Goal: Task Accomplishment & Management: Use online tool/utility

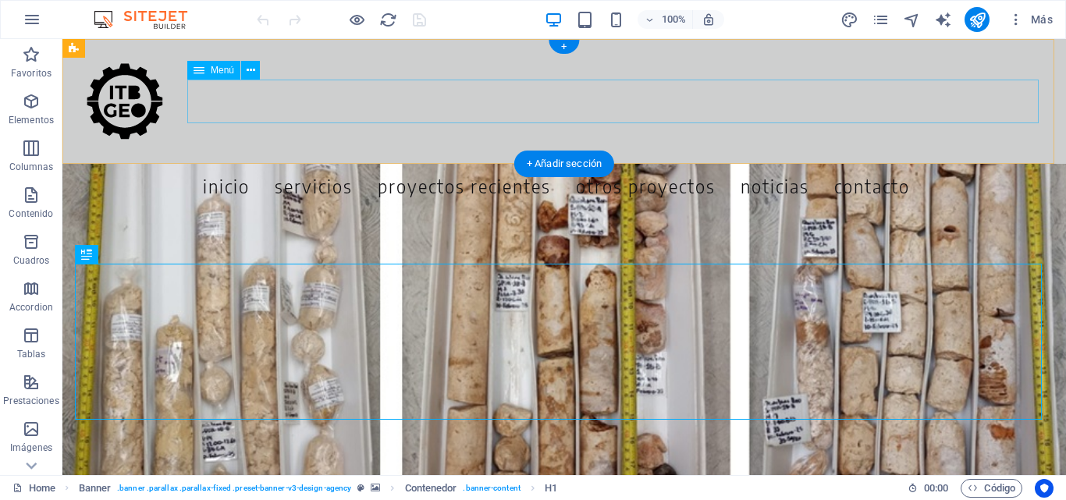
click at [982, 164] on nav "Inicio Servicios Proyectos Recientes Otros Proyectos noticias contacto" at bounding box center [556, 186] width 988 height 44
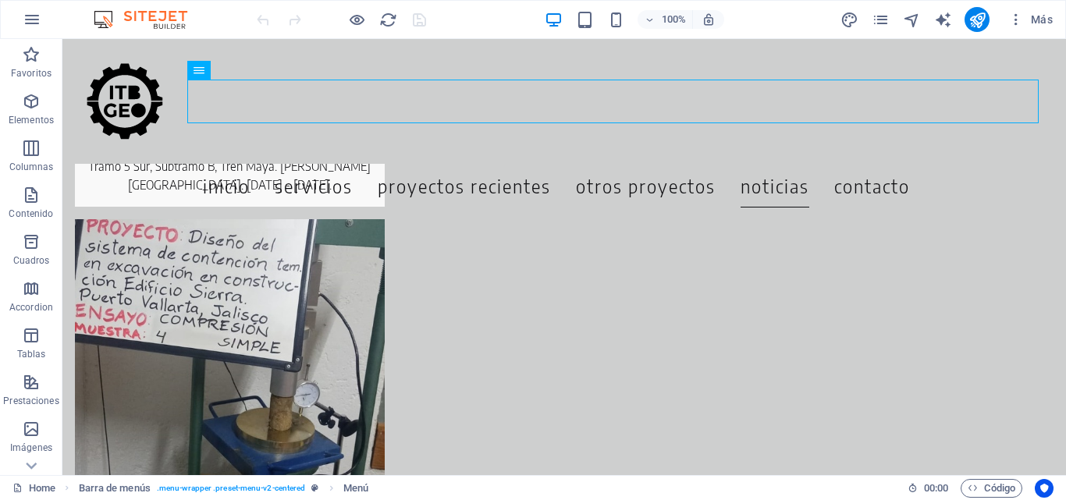
scroll to position [6748, 0]
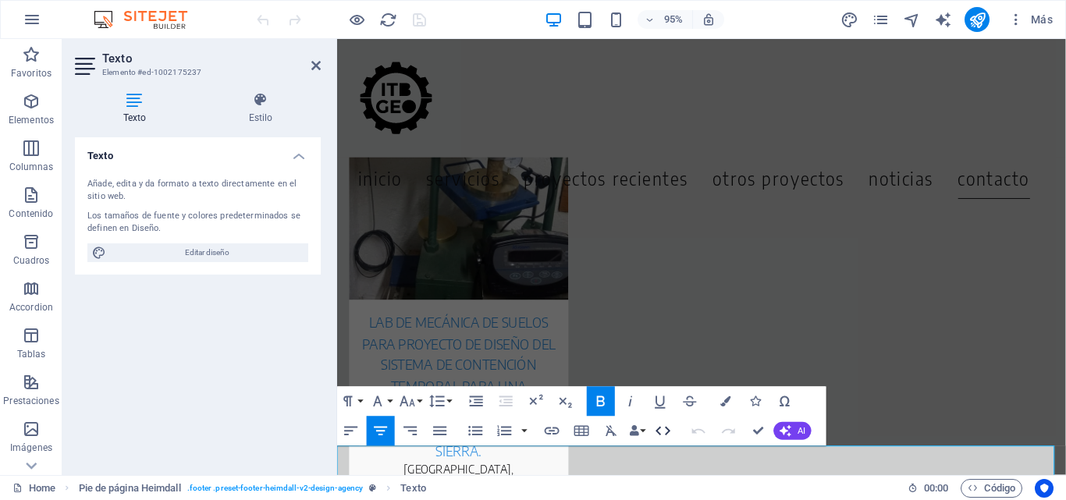
scroll to position [6793, 0]
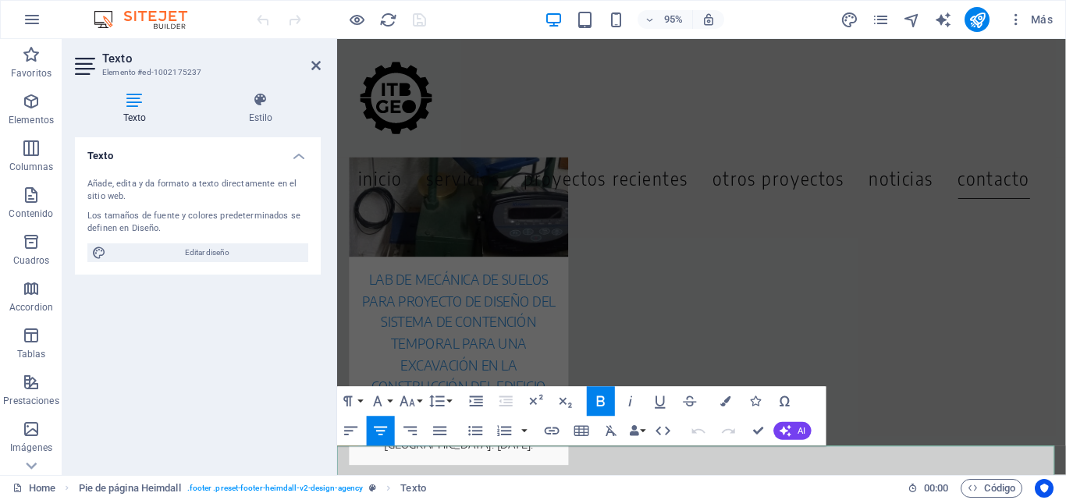
click at [760, 402] on icon "button" at bounding box center [755, 402] width 10 height 10
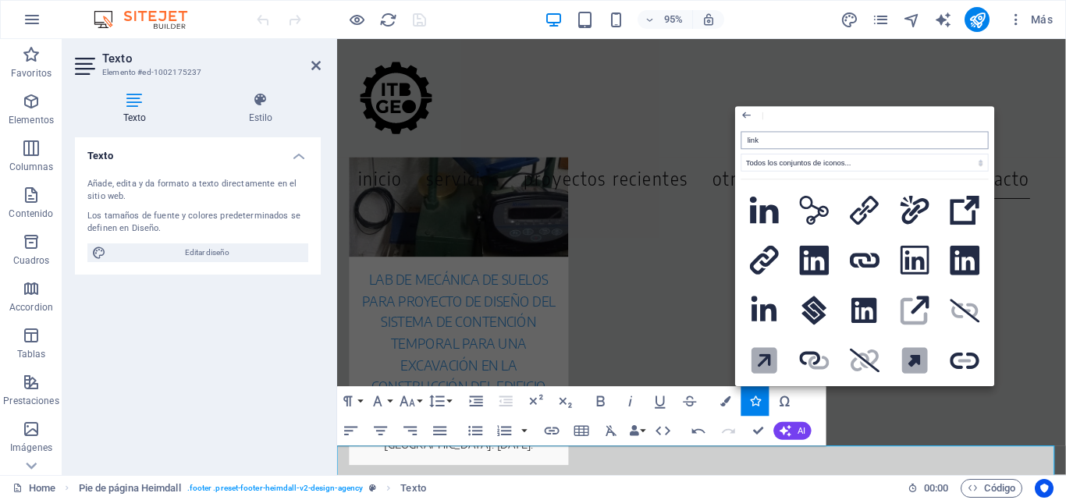
type input "linke"
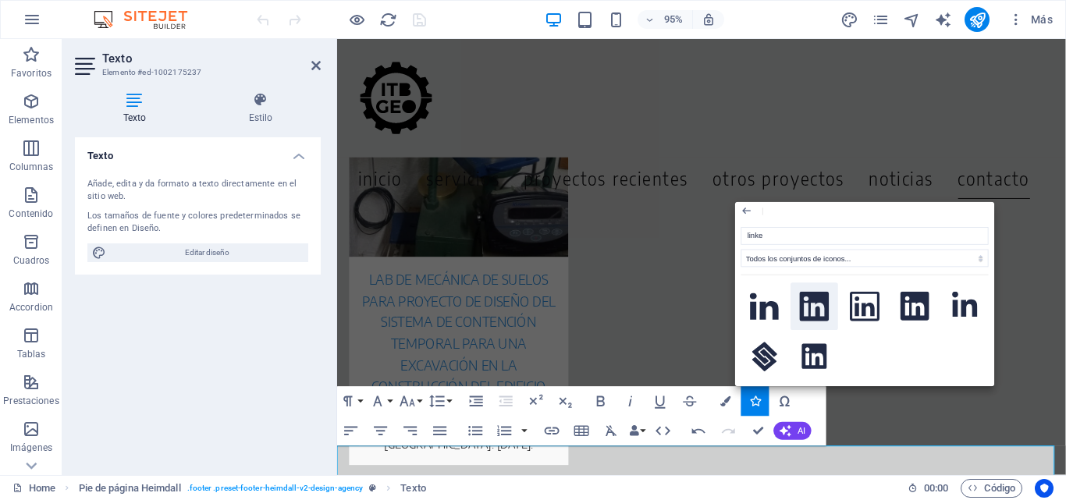
click at [820, 308] on icon at bounding box center [814, 307] width 29 height 30
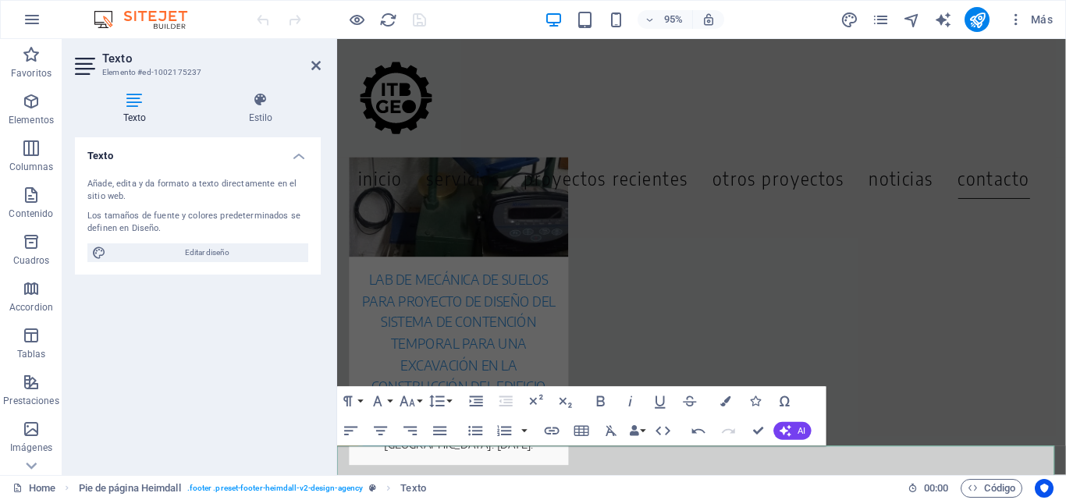
drag, startPoint x: 838, startPoint y: 485, endPoint x: 819, endPoint y: 493, distance: 21.3
drag, startPoint x: 859, startPoint y: 480, endPoint x: 820, endPoint y: 482, distance: 39.9
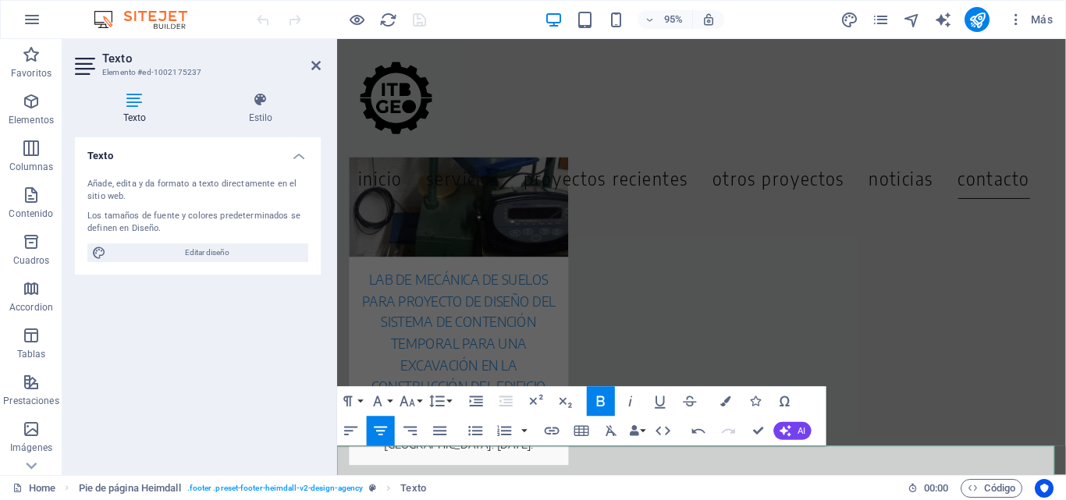
drag, startPoint x: 888, startPoint y: 489, endPoint x: 824, endPoint y: 488, distance: 64.8
click at [23, 103] on icon "button" at bounding box center [31, 101] width 19 height 19
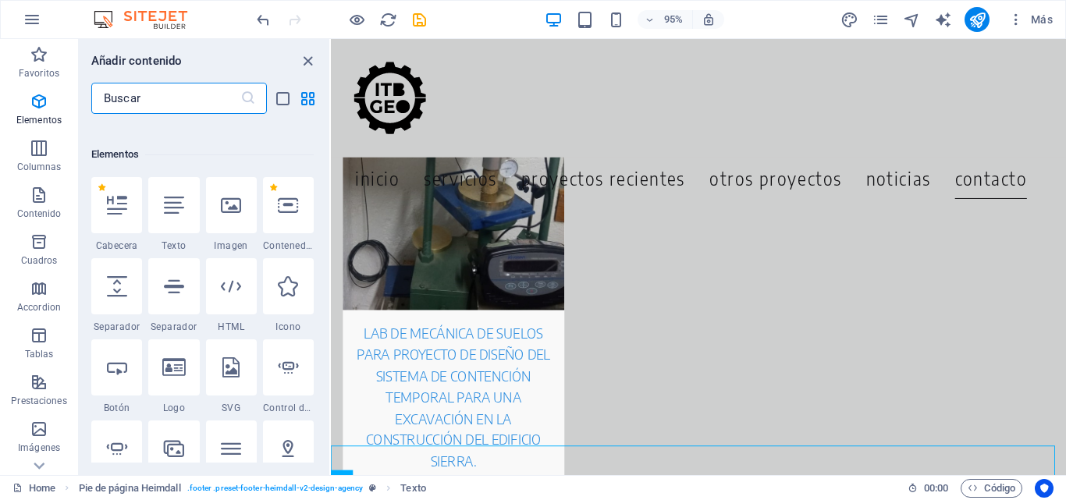
scroll to position [294, 0]
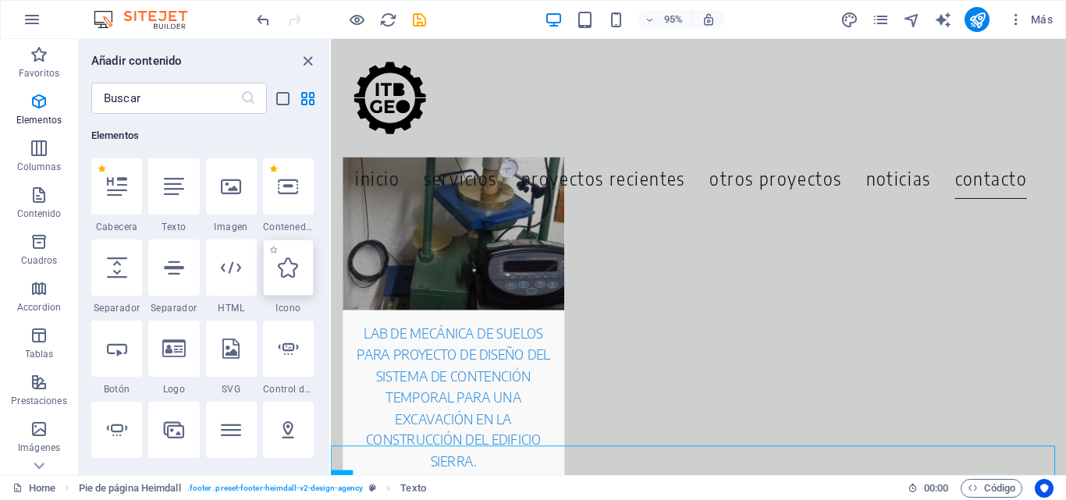
click at [292, 269] on icon at bounding box center [288, 268] width 20 height 20
select select "xMidYMid"
select select "px"
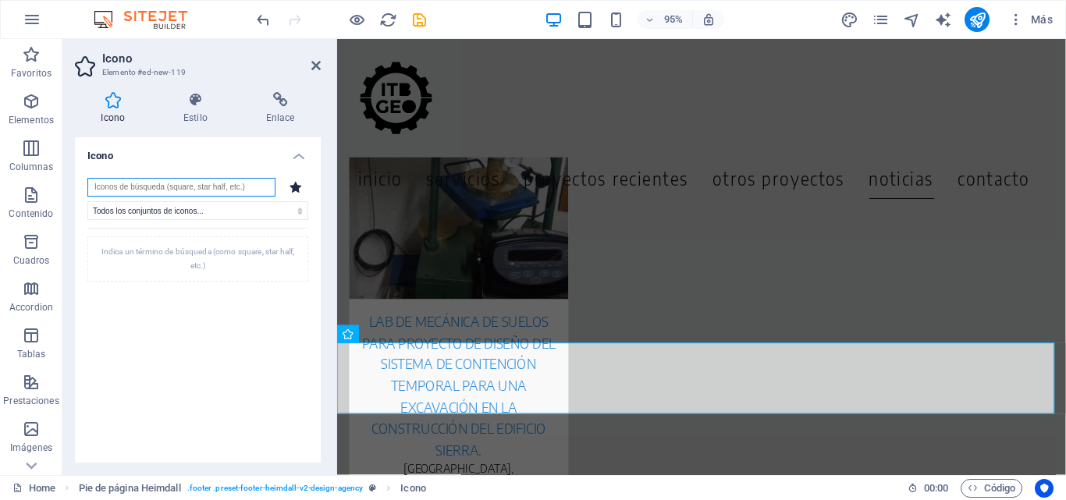
scroll to position [6902, 0]
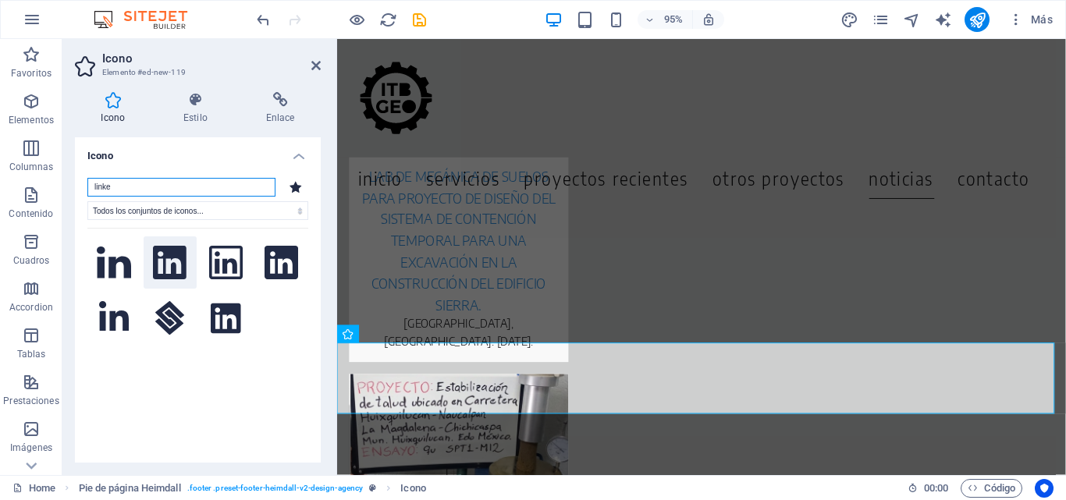
type input "linke"
click at [160, 260] on icon at bounding box center [170, 263] width 34 height 34
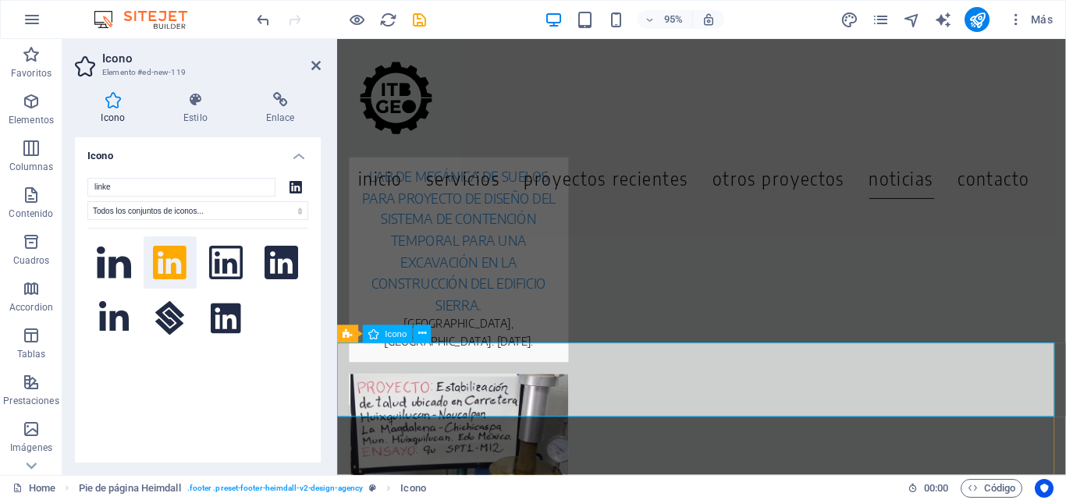
click at [180, 98] on icon at bounding box center [196, 100] width 77 height 16
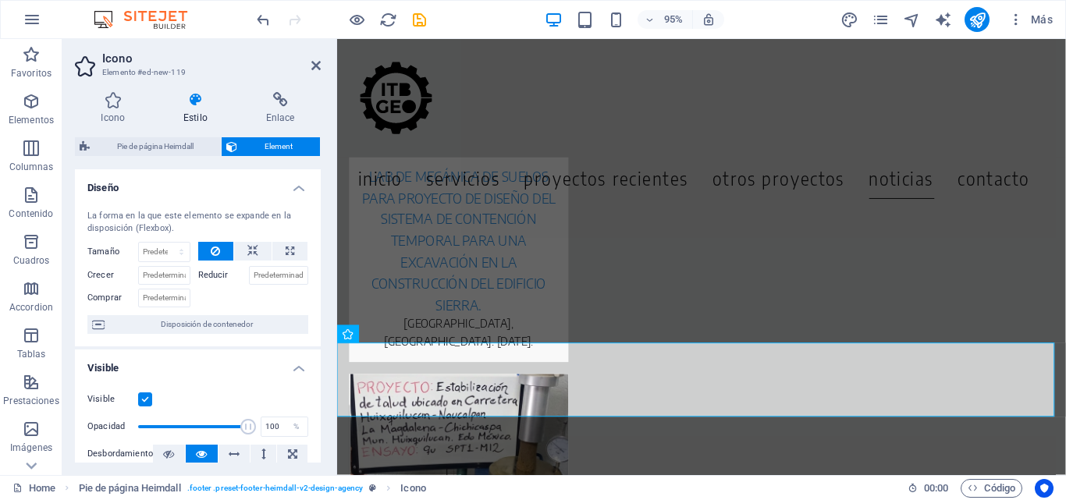
click at [212, 101] on icon at bounding box center [196, 100] width 77 height 16
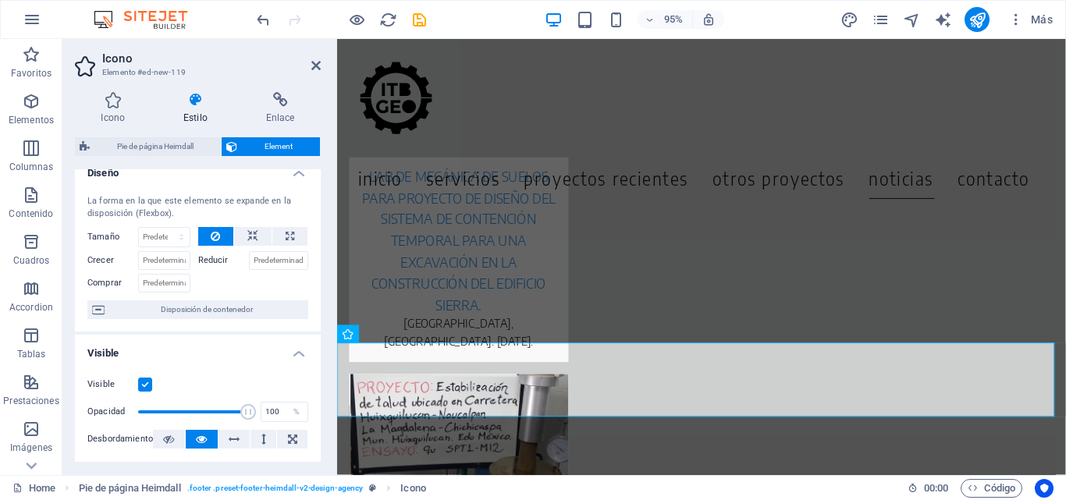
scroll to position [0, 0]
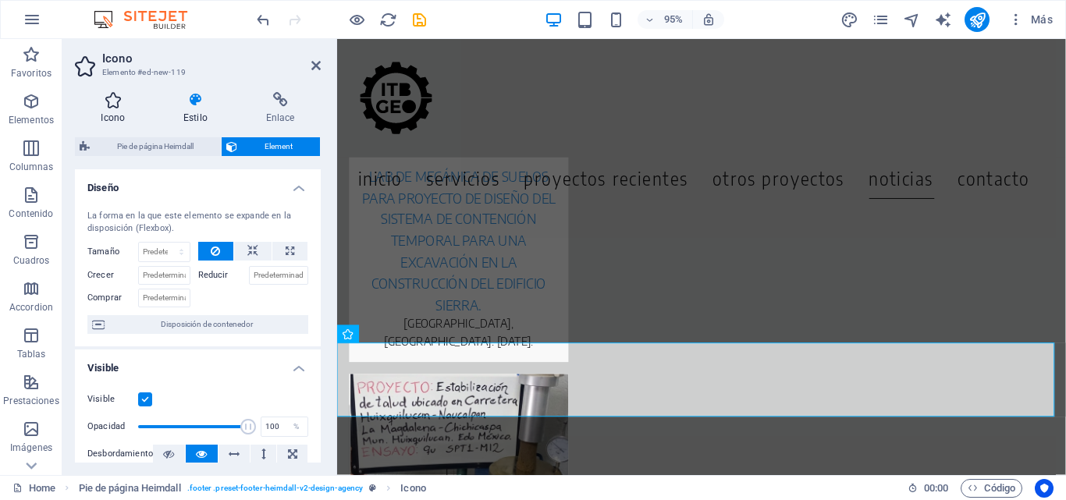
click at [110, 99] on icon at bounding box center [113, 100] width 77 height 16
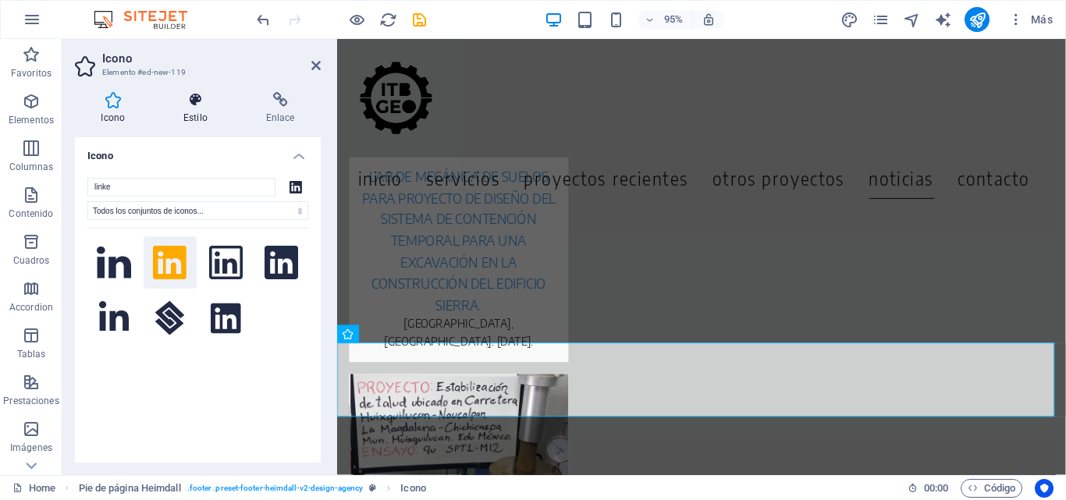
click at [196, 102] on icon at bounding box center [196, 100] width 77 height 16
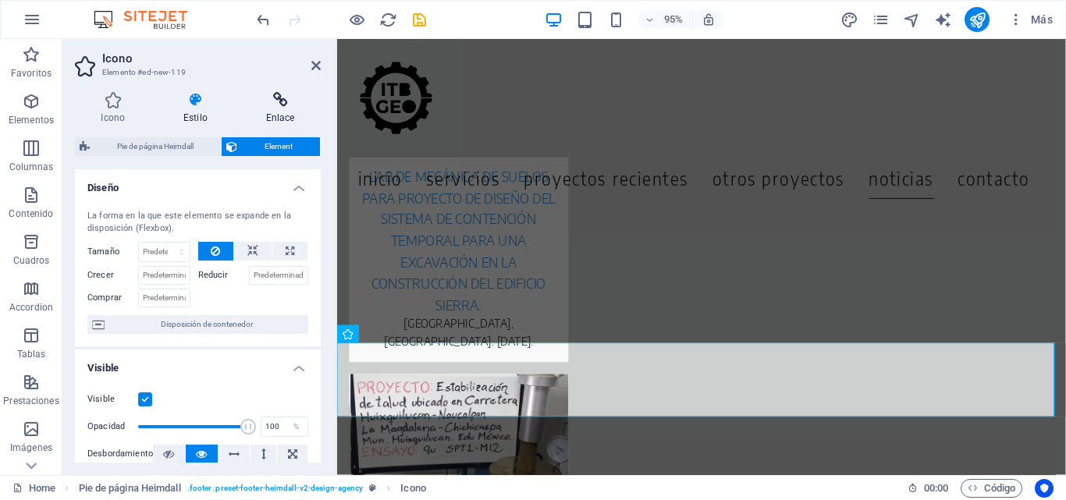
click at [270, 103] on icon at bounding box center [280, 100] width 81 height 16
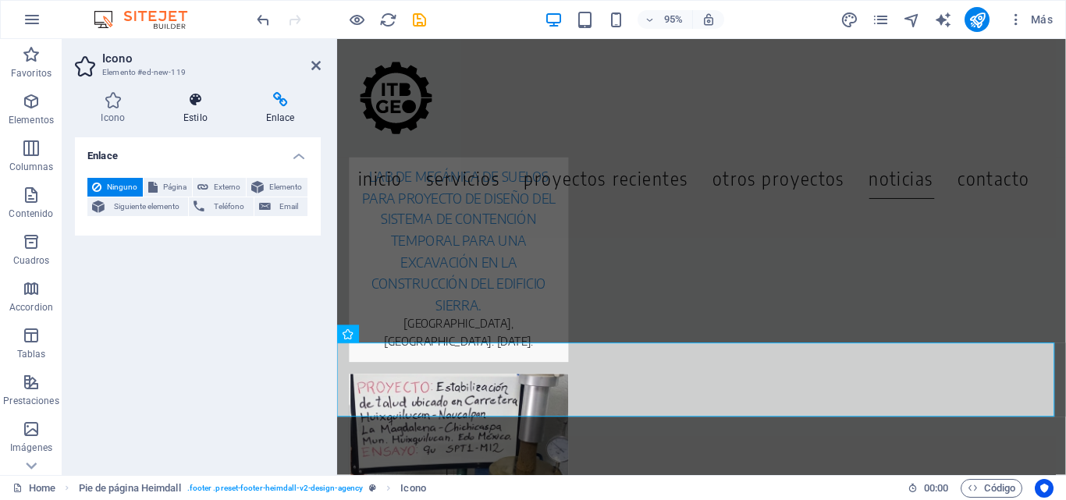
click at [204, 110] on h4 "Estilo" at bounding box center [199, 108] width 83 height 33
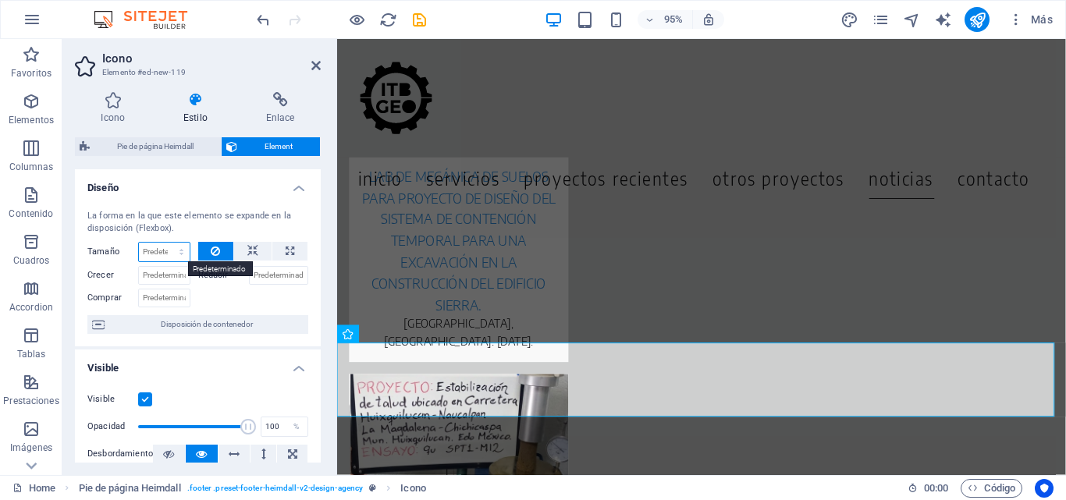
click at [177, 254] on select "Predeterminado automático px % 1/1 1/2 1/3 1/4 1/5 1/6 1/7 1/8 1/9 1/10" at bounding box center [164, 252] width 51 height 19
select select "px"
click at [165, 243] on select "Predeterminado automático px % 1/1 1/2 1/3 1/4 1/5 1/6 1/7 1/8 1/9 1/10" at bounding box center [164, 252] width 51 height 19
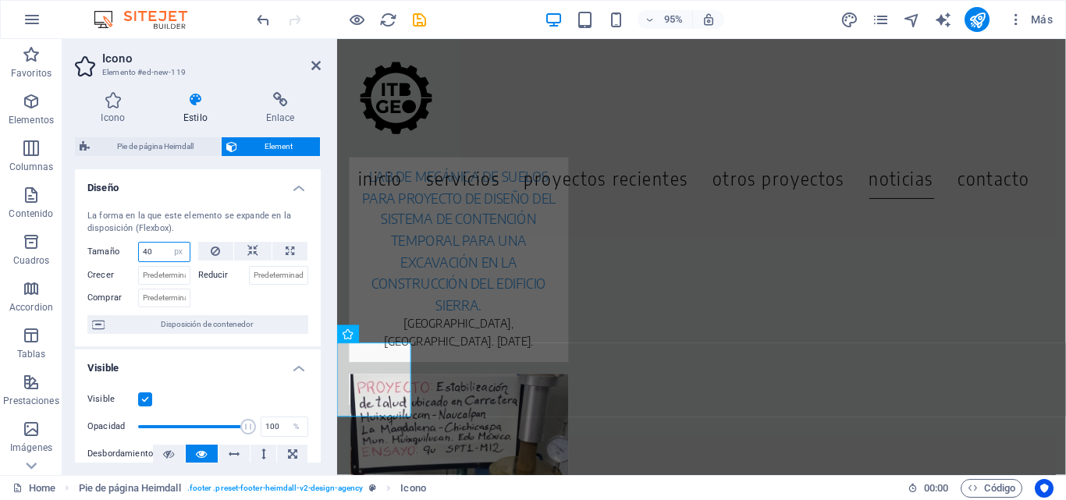
type input "40"
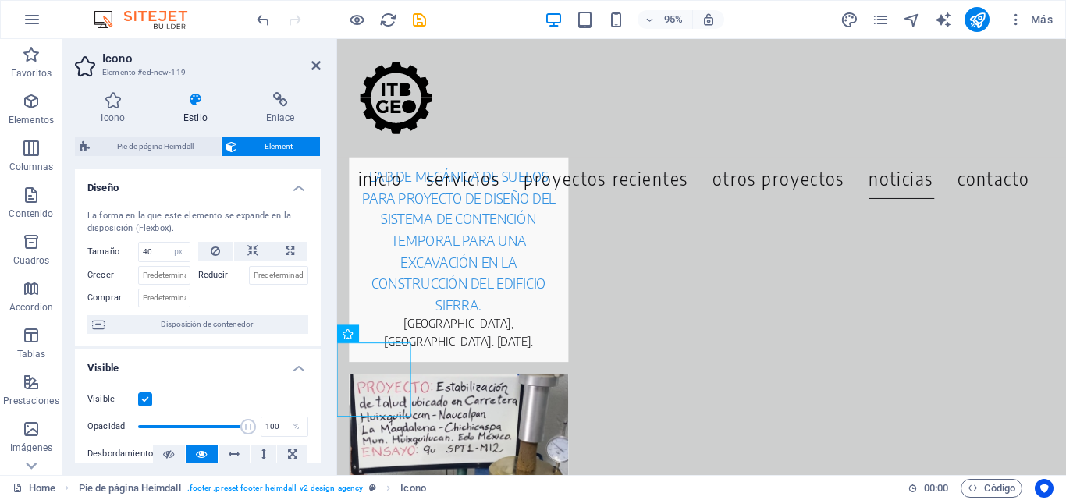
drag, startPoint x: 404, startPoint y: 365, endPoint x: 375, endPoint y: 380, distance: 32.5
click at [464, 334] on icon at bounding box center [466, 334] width 8 height 16
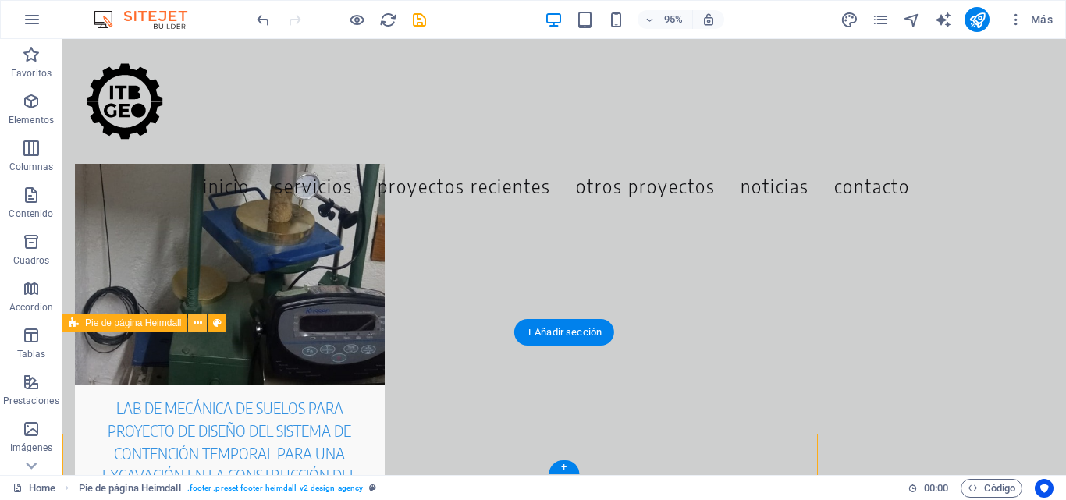
scroll to position [6827, 0]
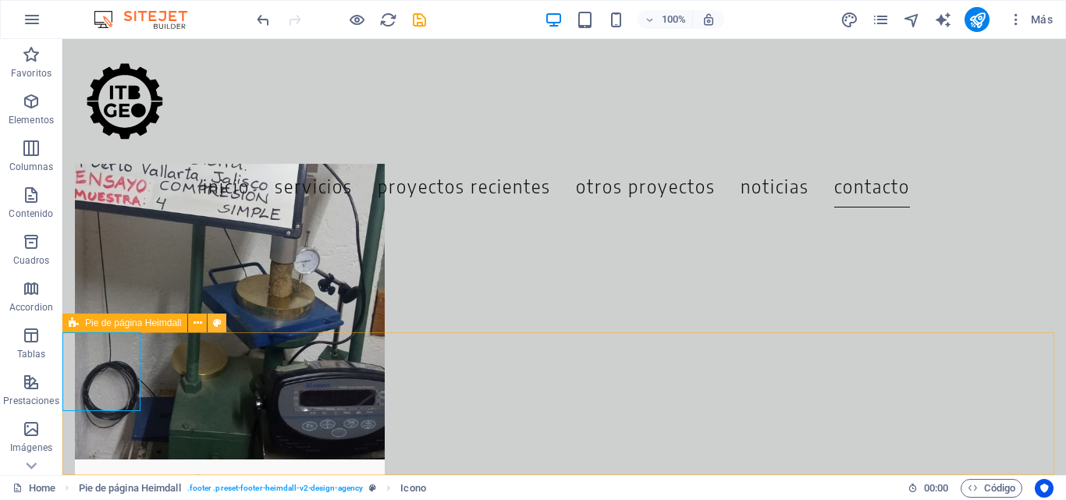
click at [222, 323] on button at bounding box center [217, 323] width 19 height 19
select select "footer"
select select "rem"
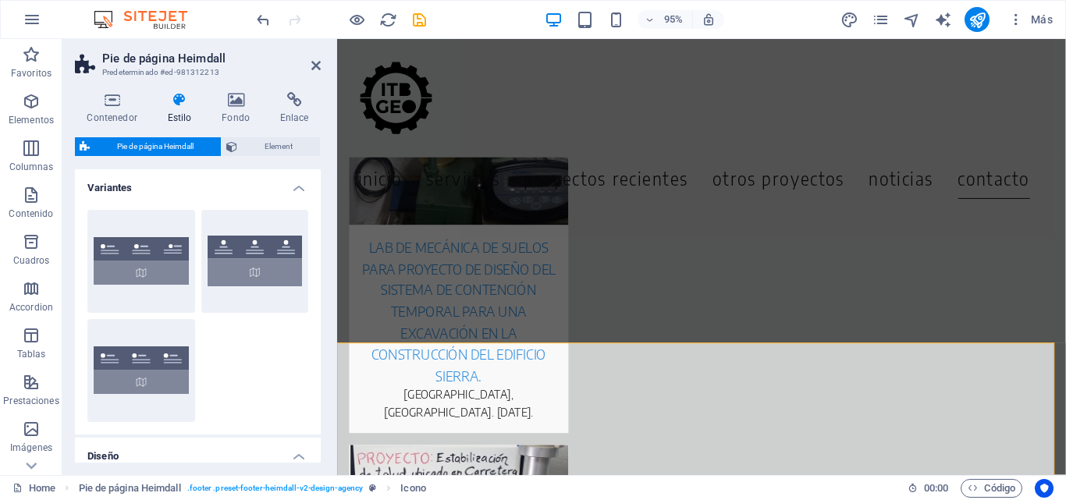
scroll to position [6902, 0]
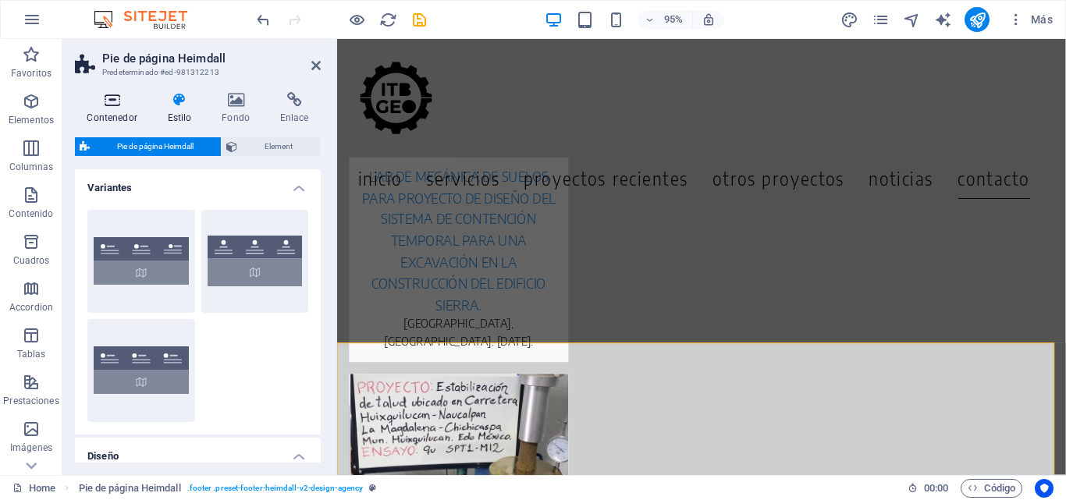
click at [112, 95] on icon at bounding box center [112, 100] width 74 height 16
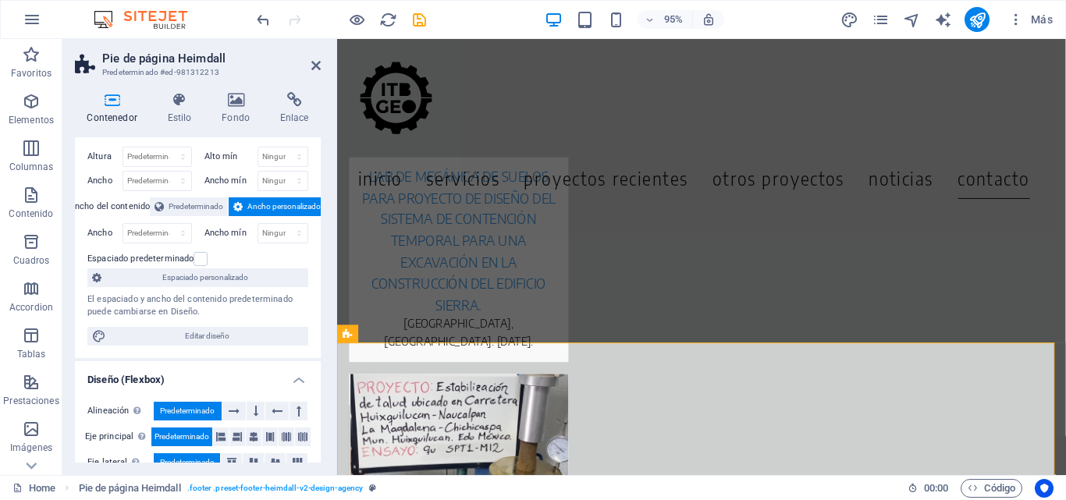
scroll to position [0, 0]
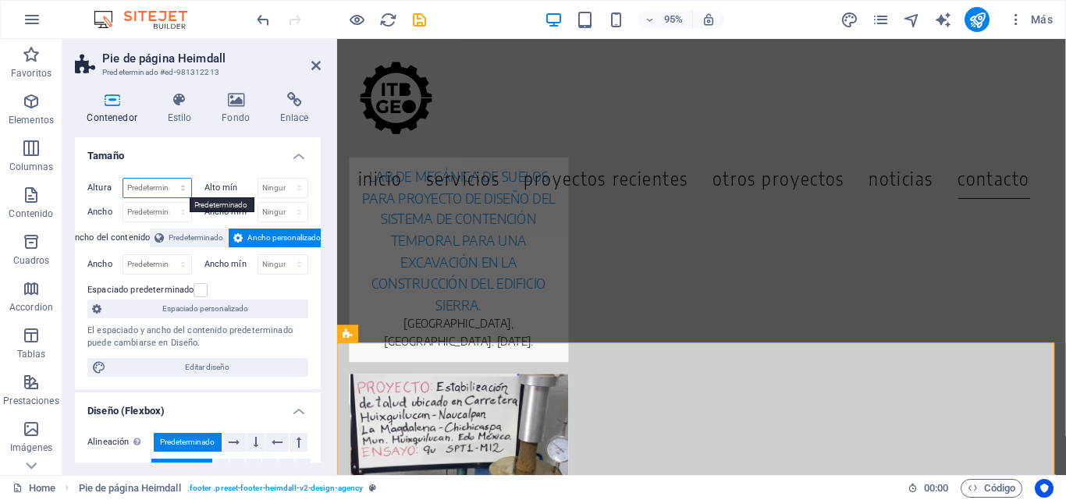
click at [129, 192] on select "Predeterminado px rem % vh vw" at bounding box center [157, 188] width 68 height 19
select select "px"
click at [167, 179] on select "Predeterminado px rem % vh vw" at bounding box center [157, 188] width 68 height 19
click at [150, 193] on input "183" at bounding box center [157, 188] width 68 height 19
type input "1"
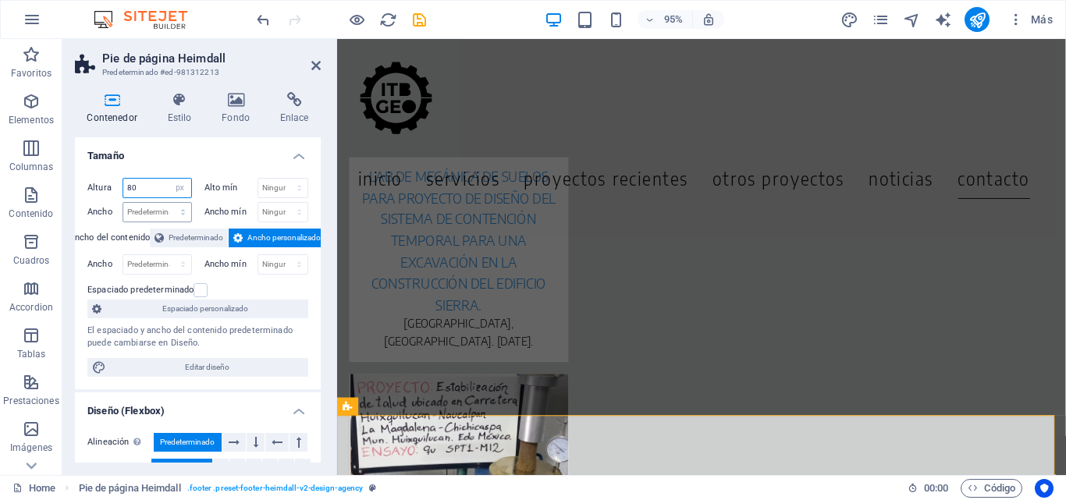
type input "80"
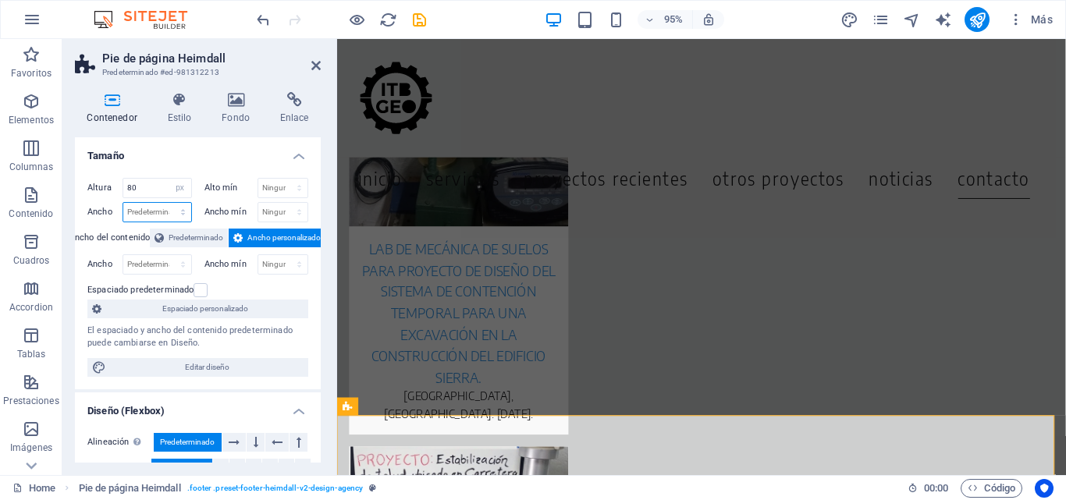
click at [148, 207] on select "Predeterminado px rem % em vh vw" at bounding box center [157, 212] width 68 height 19
select select "px"
click at [167, 203] on select "Predeterminado px rem % em vh vw" at bounding box center [157, 212] width 68 height 19
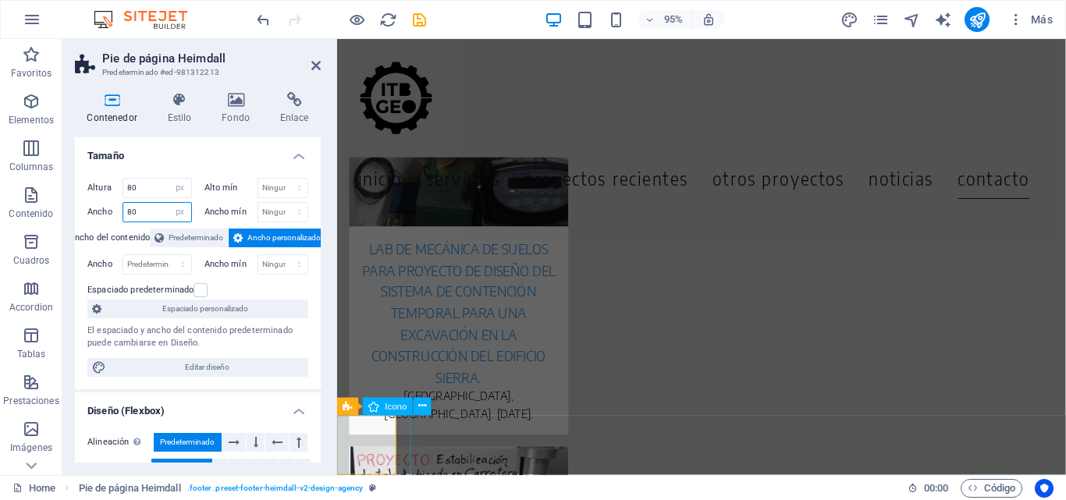
type input "80"
drag, startPoint x: 159, startPoint y: 209, endPoint x: 98, endPoint y: 208, distance: 60.9
click at [98, 208] on div "Ancho 80 Predeterminado px rem % em vh vw" at bounding box center [139, 212] width 105 height 20
click at [145, 190] on input "80" at bounding box center [157, 188] width 68 height 19
click at [133, 191] on input "80" at bounding box center [157, 188] width 68 height 19
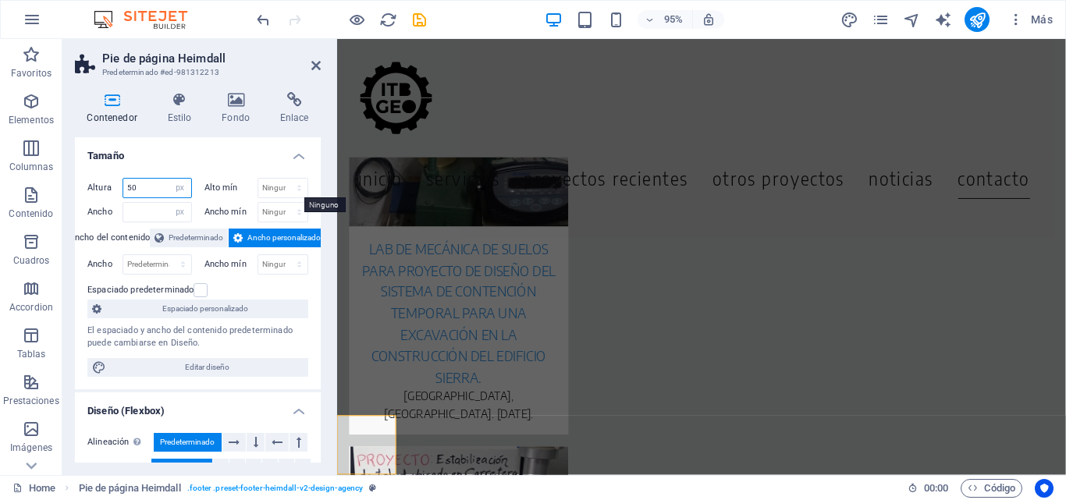
scroll to position [6802, 0]
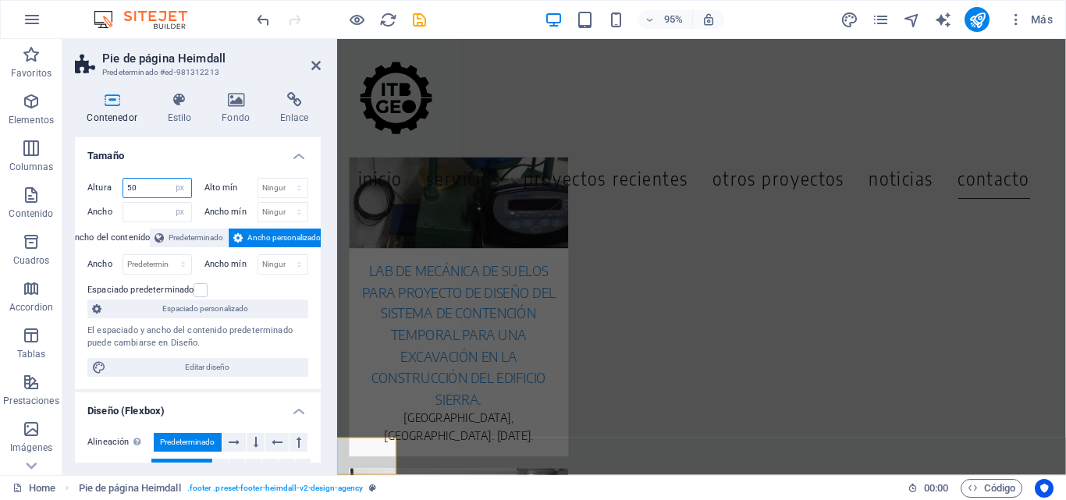
type input "50"
click at [143, 200] on div "Altura 50 Predeterminado px rem % vh vw" at bounding box center [142, 190] width 111 height 24
click at [143, 210] on input "number" at bounding box center [157, 212] width 68 height 19
click at [180, 212] on select "Predeterminado px rem % em vh vw" at bounding box center [180, 212] width 22 height 19
click at [169, 203] on select "Predeterminado px rem % em vh vw" at bounding box center [180, 212] width 22 height 19
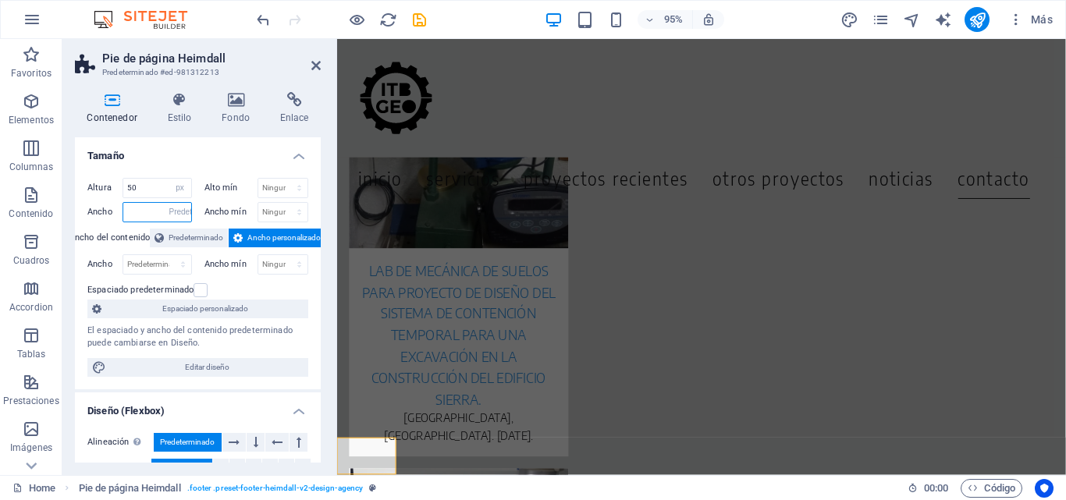
select select "DISABLED_OPTION_VALUE"
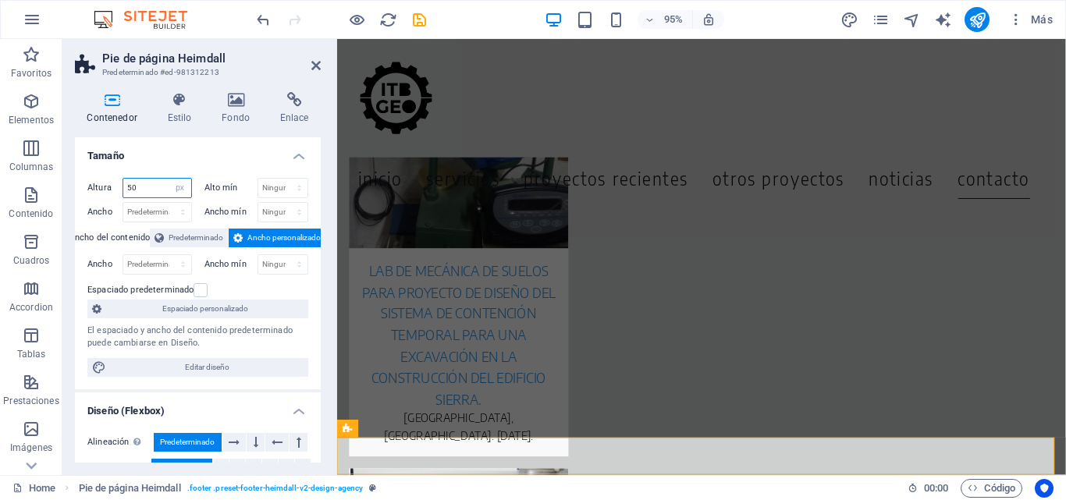
click at [148, 184] on input "50" at bounding box center [157, 188] width 68 height 19
click at [130, 188] on input "50" at bounding box center [157, 188] width 68 height 19
type input "40"
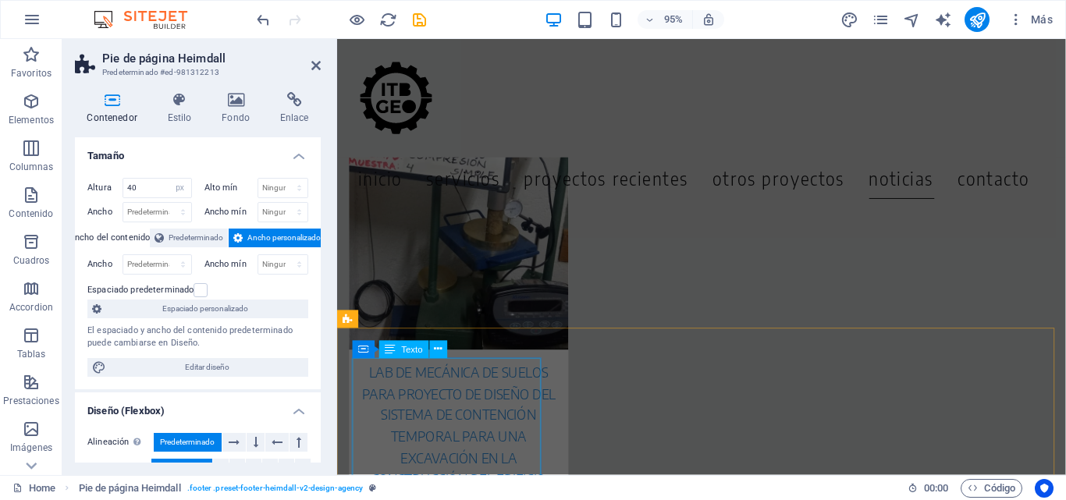
scroll to position [6794, 0]
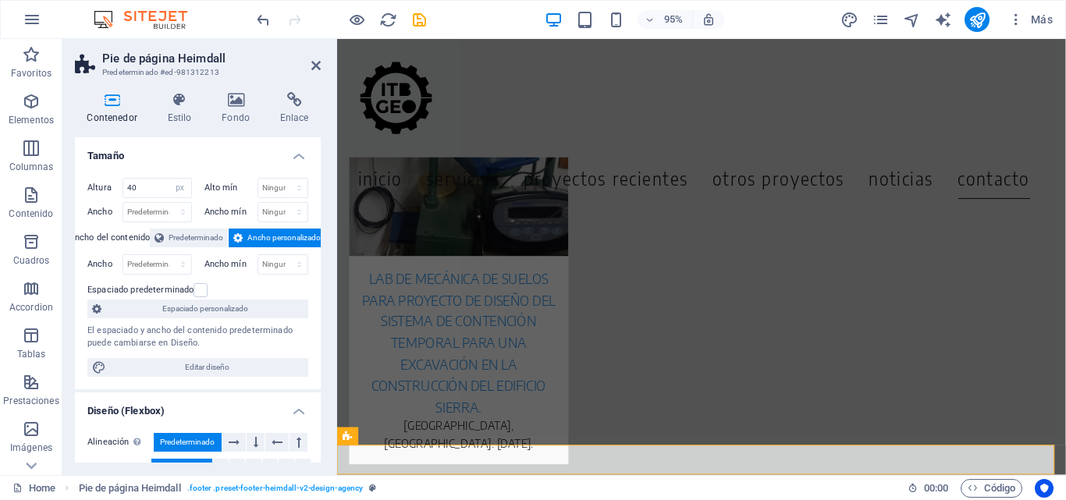
click at [251, 237] on span "Ancho personalizado" at bounding box center [283, 238] width 73 height 19
click at [137, 190] on input "40" at bounding box center [157, 188] width 68 height 19
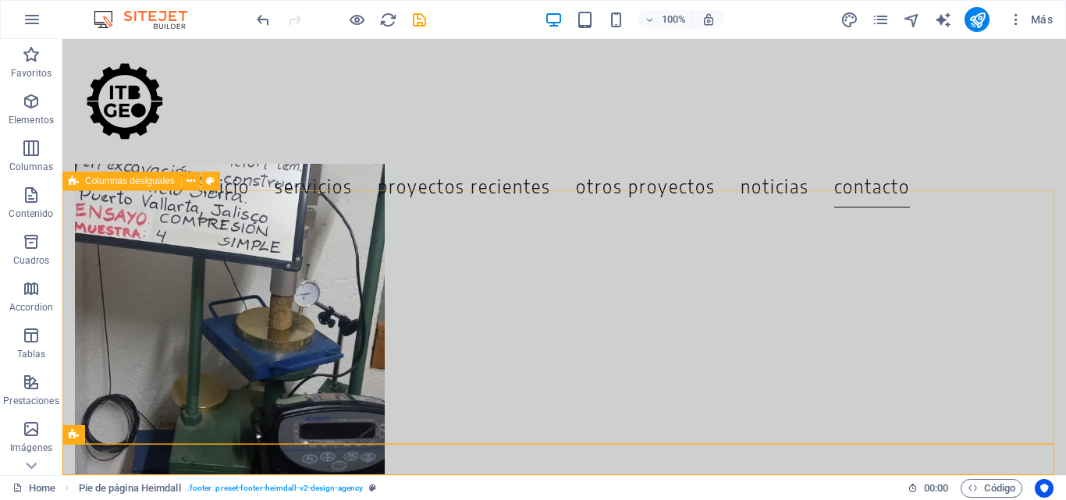
scroll to position [6715, 0]
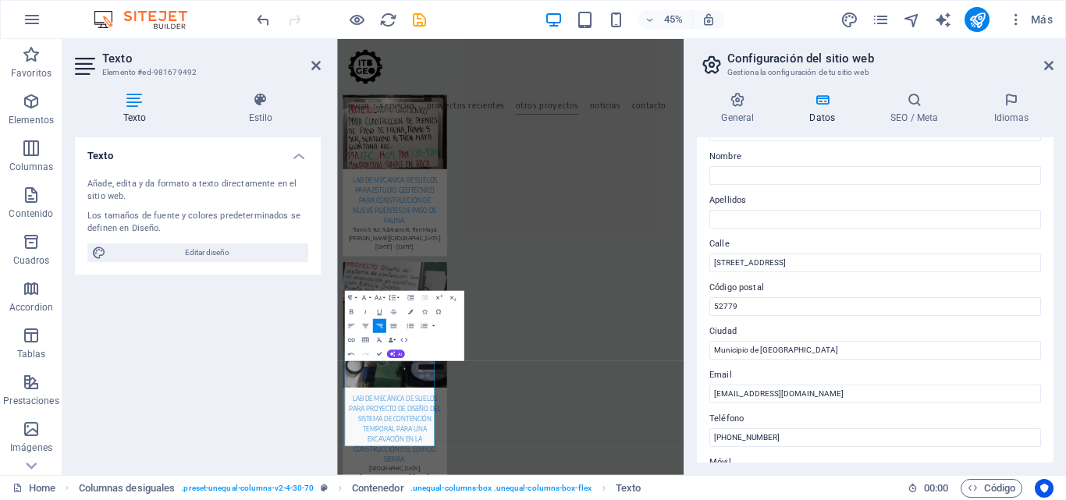
scroll to position [156, 0]
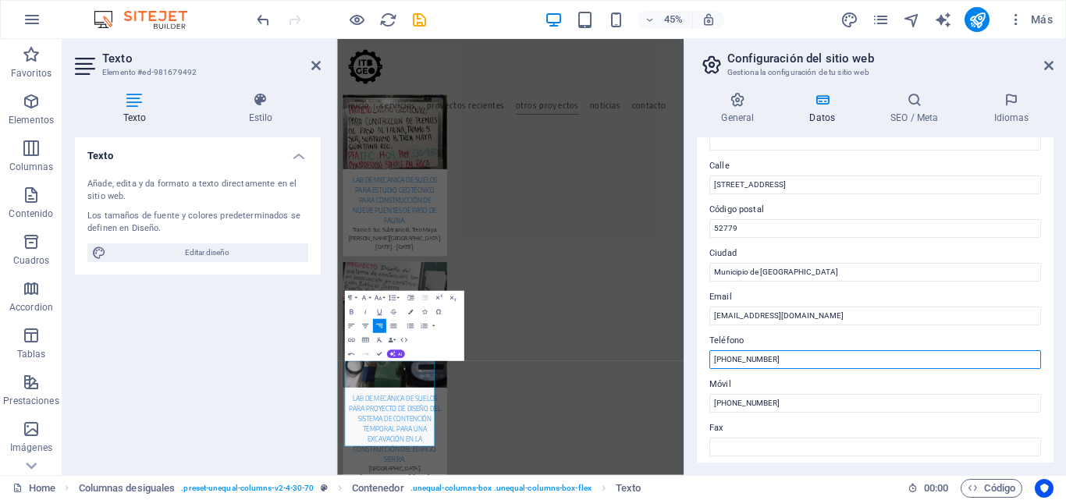
click at [754, 362] on input "[PHONE_NUMBER]" at bounding box center [876, 360] width 332 height 19
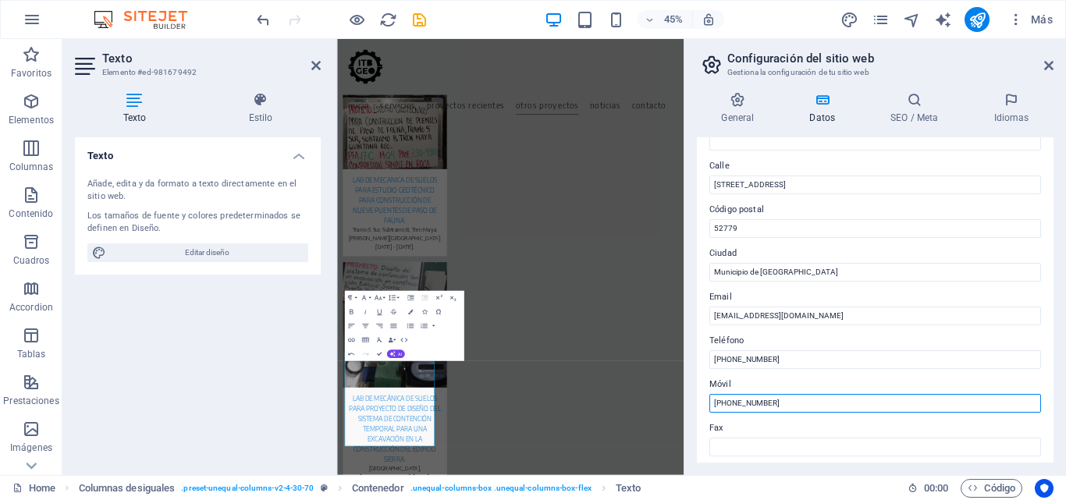
click at [741, 406] on input "[PHONE_NUMBER]" at bounding box center [876, 403] width 332 height 19
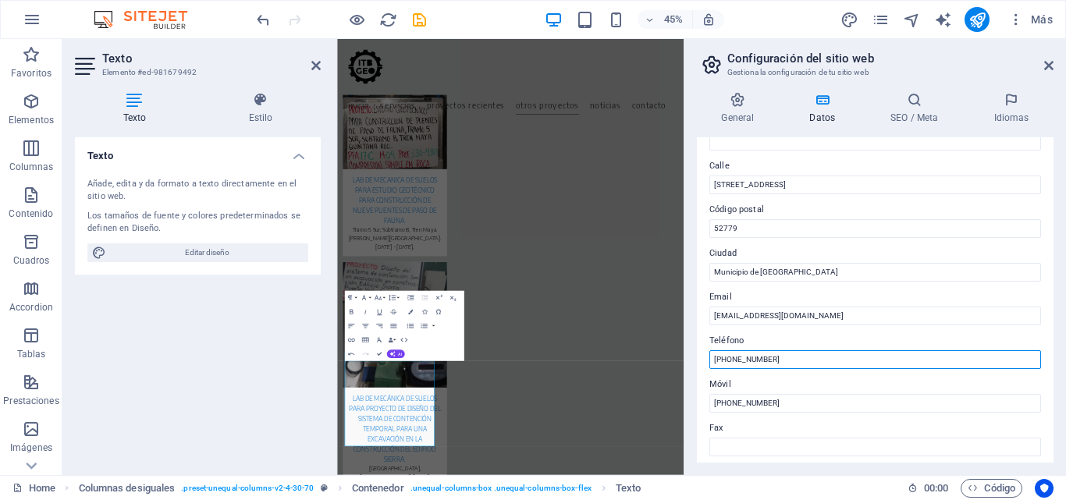
click at [756, 361] on input "[PHONE_NUMBER]" at bounding box center [876, 360] width 332 height 19
type input "[PHONE_NUMBER]"
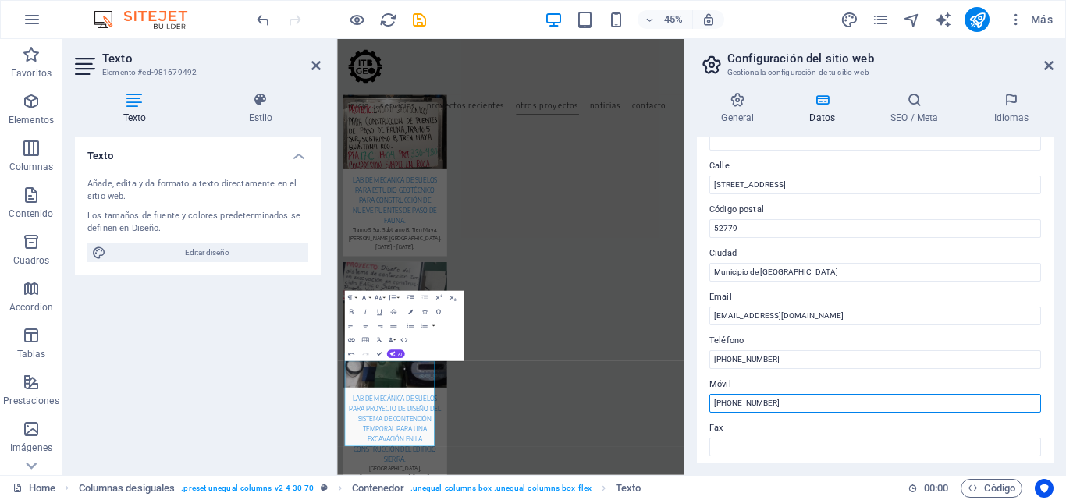
click at [748, 400] on input "[PHONE_NUMBER]" at bounding box center [876, 403] width 332 height 19
click at [753, 404] on input "[PHONE_NUMBER]" at bounding box center [876, 403] width 332 height 19
type input "[PHONE_NUMBER]"
click at [773, 434] on label "Fax" at bounding box center [876, 428] width 332 height 19
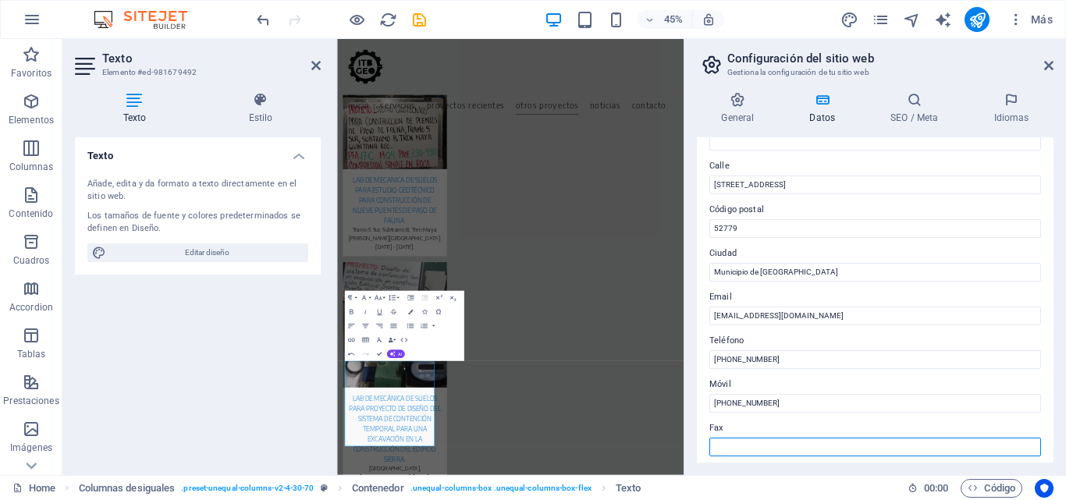
click at [773, 438] on input "Fax" at bounding box center [876, 447] width 332 height 19
click at [1045, 60] on icon at bounding box center [1049, 65] width 9 height 12
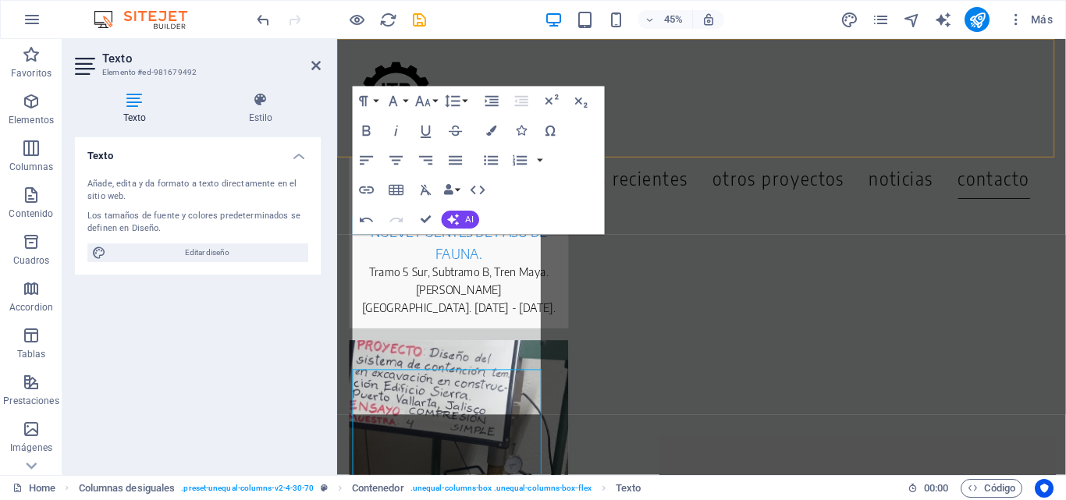
scroll to position [6794, 0]
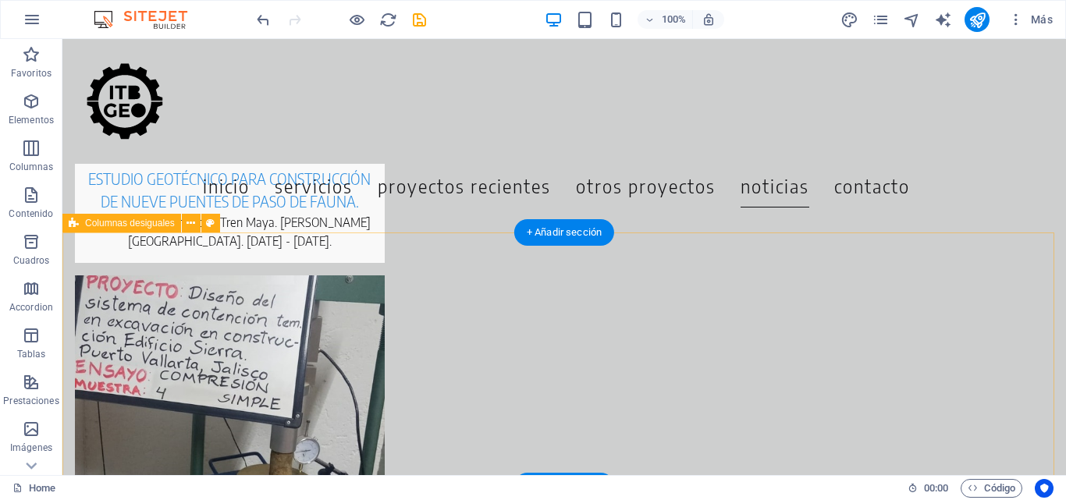
scroll to position [6715, 0]
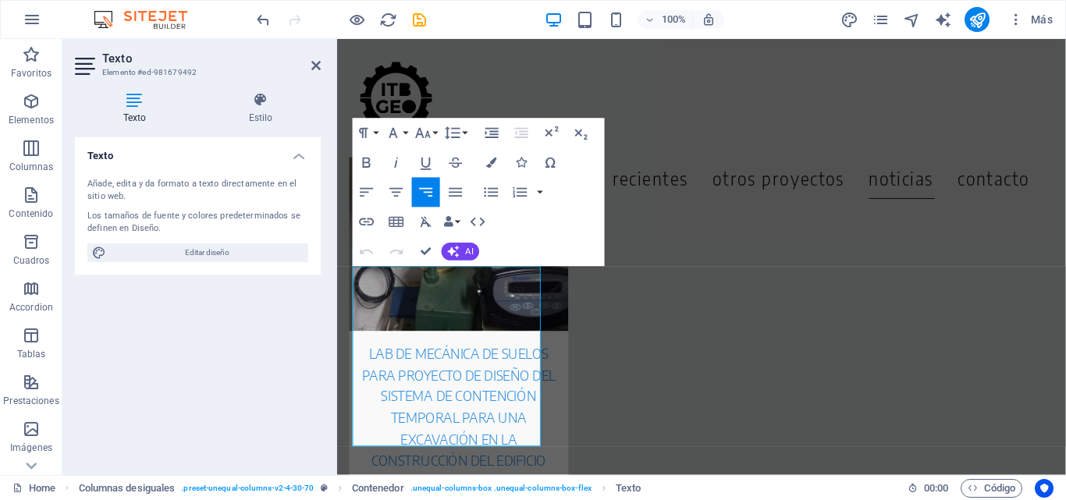
scroll to position [6760, 0]
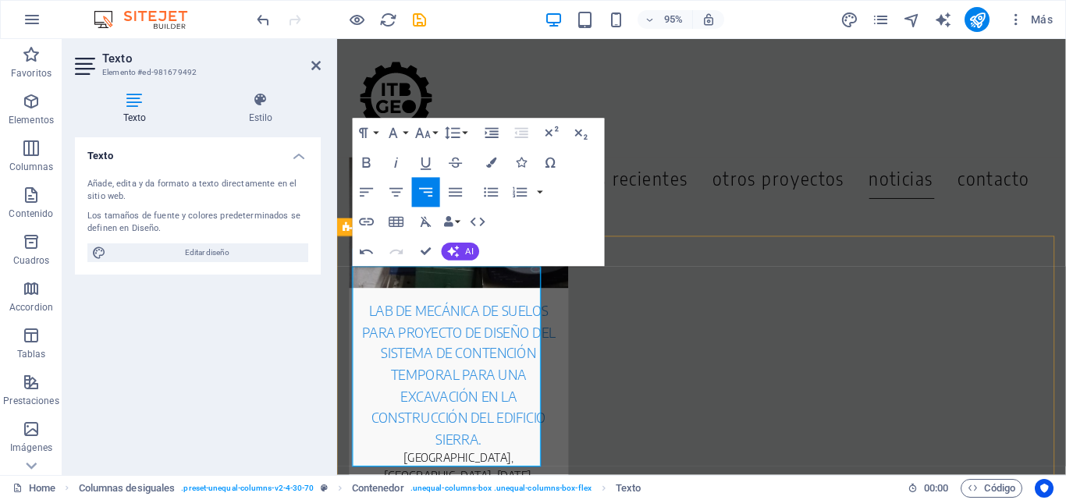
click at [31, 105] on icon "button" at bounding box center [31, 101] width 19 height 19
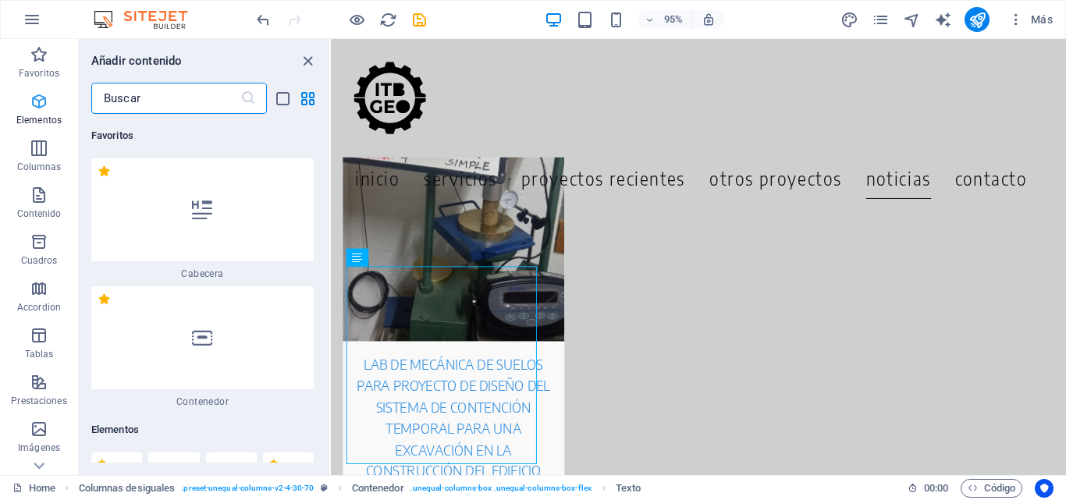
scroll to position [112, 0]
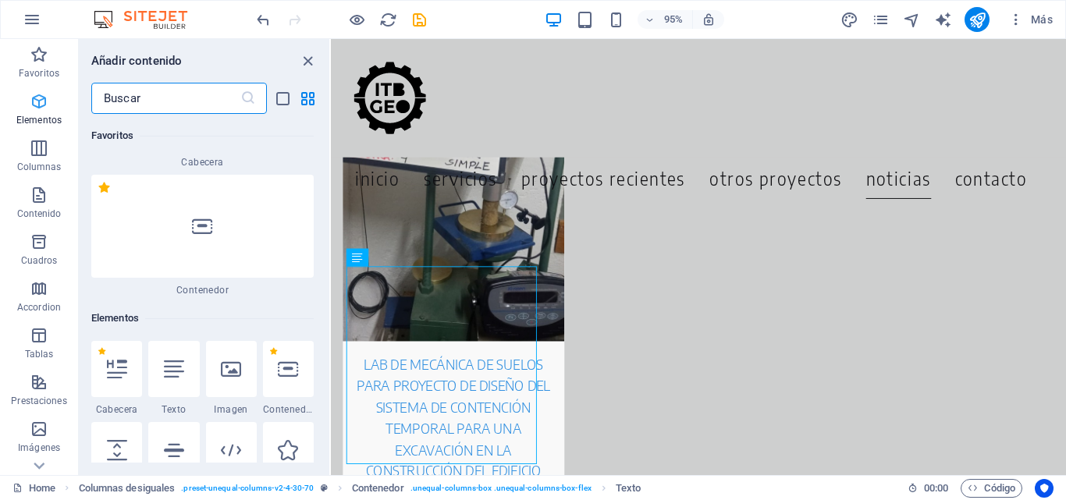
click at [30, 102] on icon "button" at bounding box center [39, 101] width 19 height 19
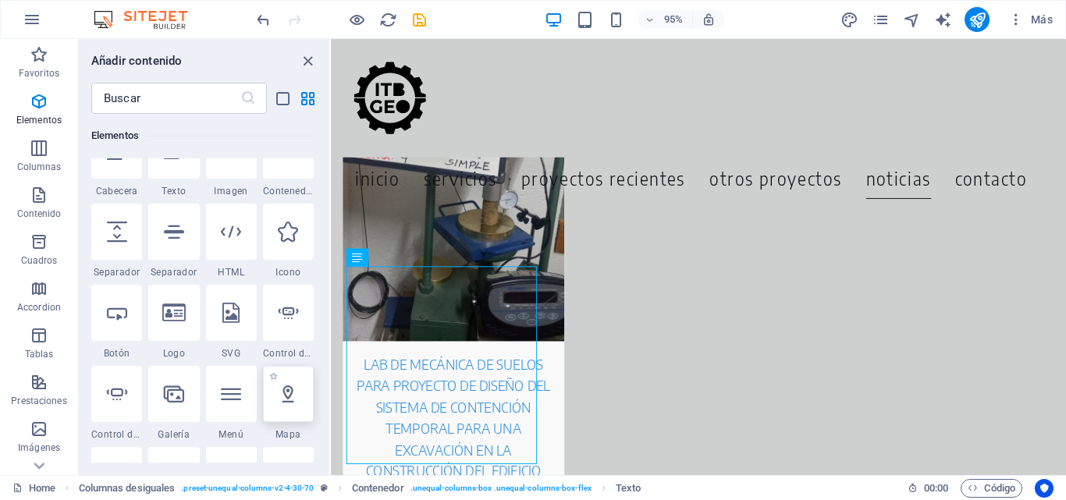
scroll to position [346, 0]
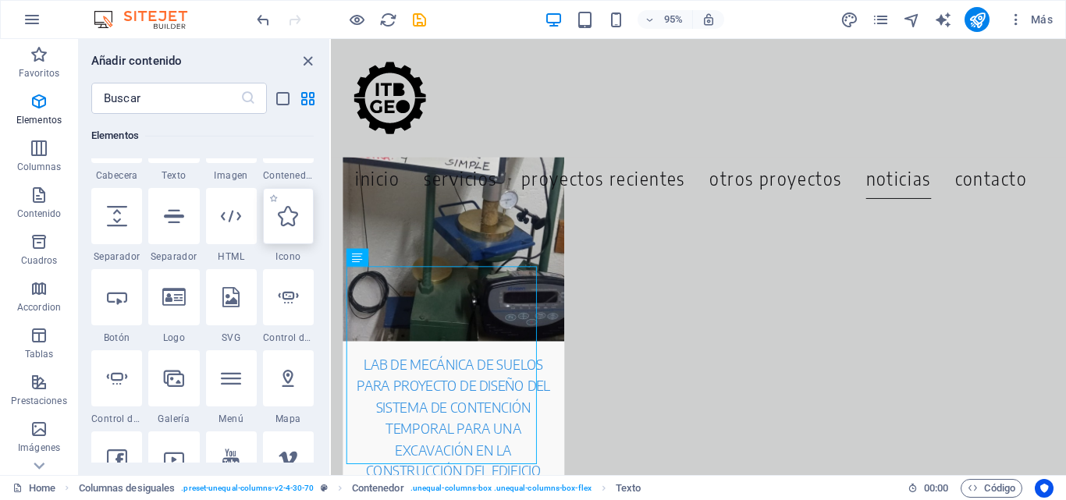
click at [285, 217] on icon at bounding box center [288, 216] width 20 height 20
select select "xMidYMid"
select select "px"
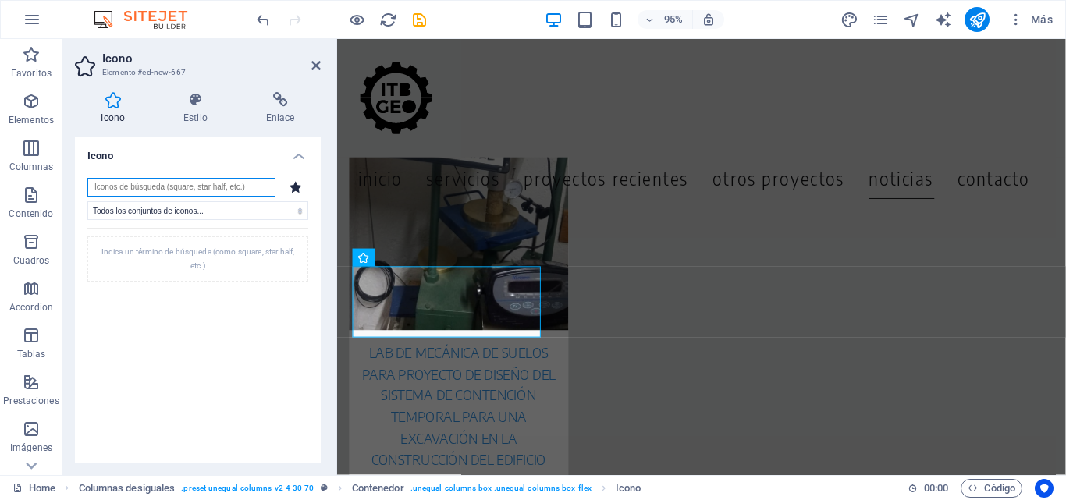
scroll to position [6760, 0]
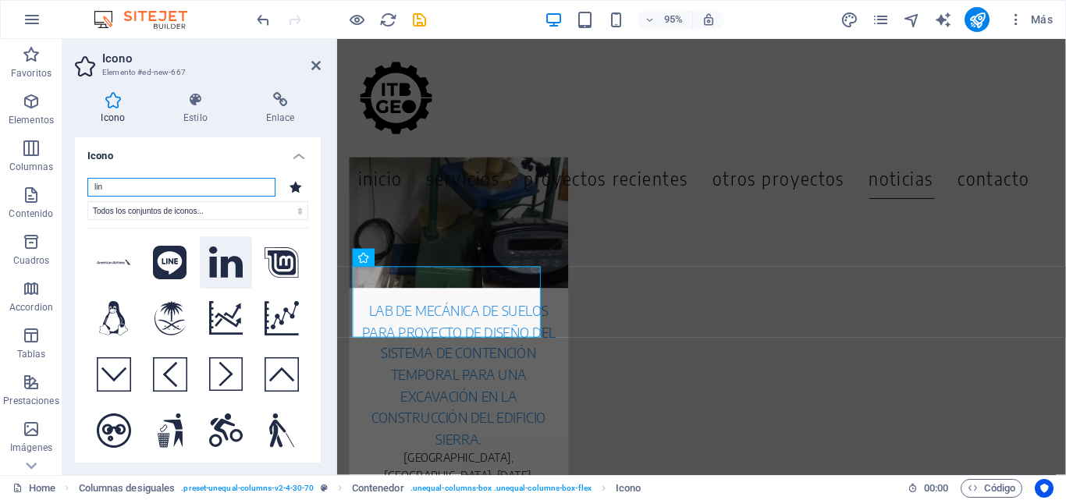
type input "lin"
click at [222, 265] on icon at bounding box center [226, 262] width 34 height 31
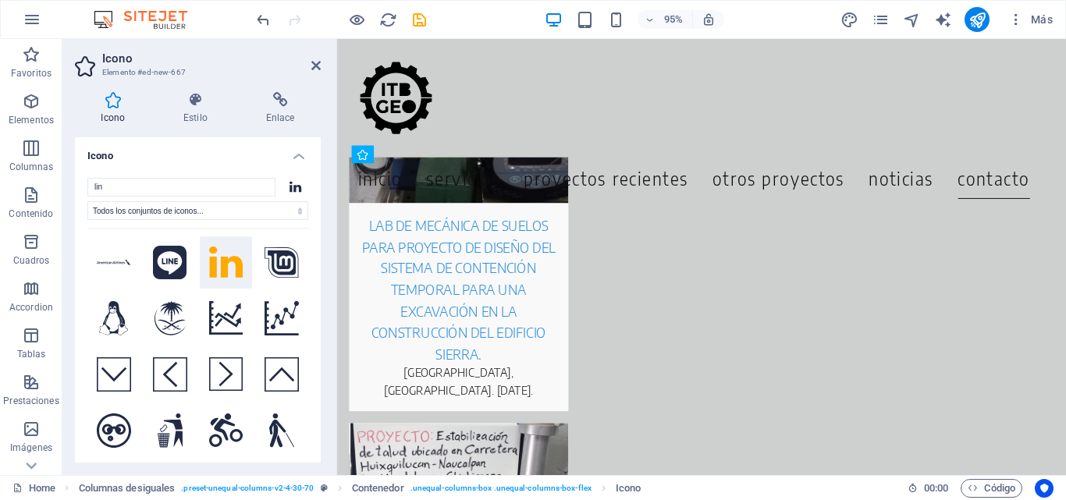
scroll to position [6885, 0]
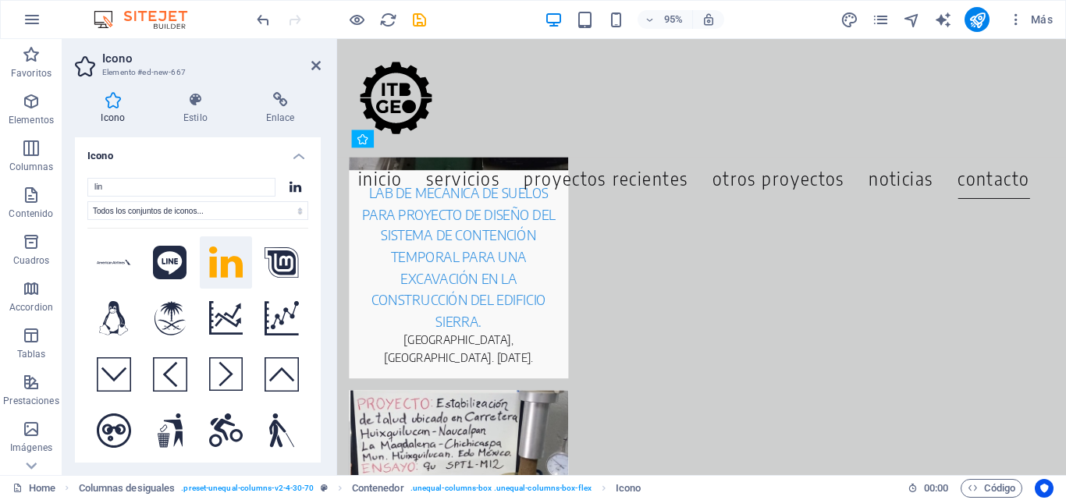
drag, startPoint x: 383, startPoint y: 329, endPoint x: 452, endPoint y: 411, distance: 106.9
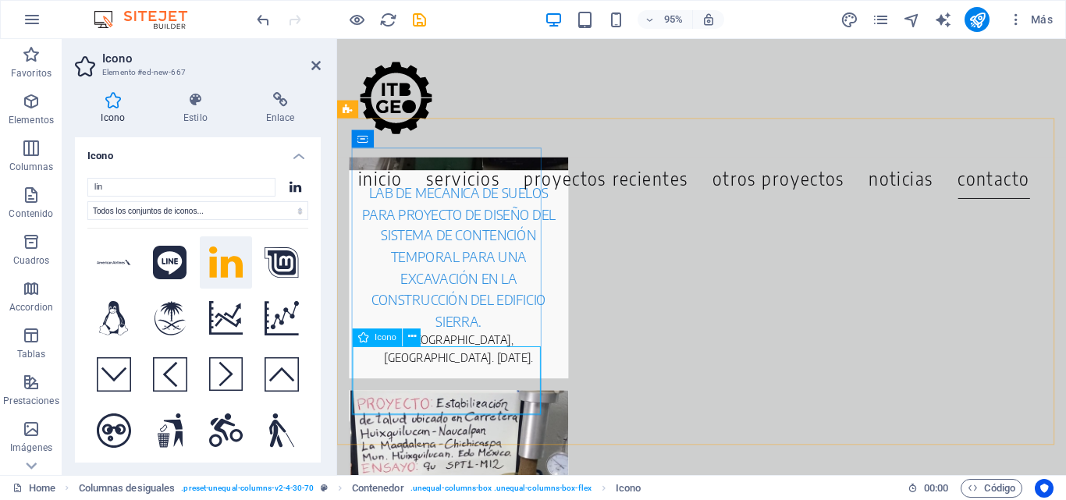
click at [412, 333] on icon at bounding box center [412, 338] width 8 height 16
drag, startPoint x: 361, startPoint y: 365, endPoint x: 393, endPoint y: 397, distance: 44.7
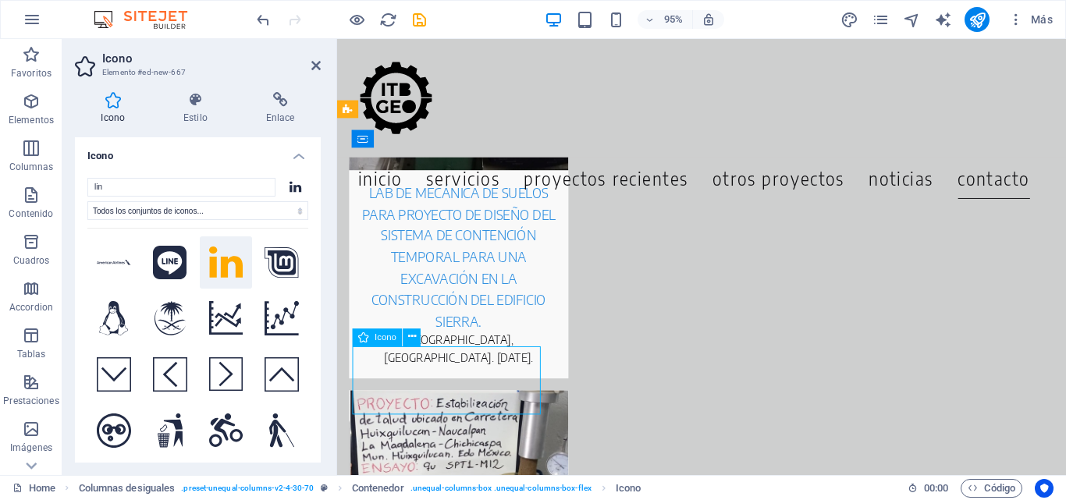
click at [410, 338] on icon at bounding box center [412, 338] width 8 height 16
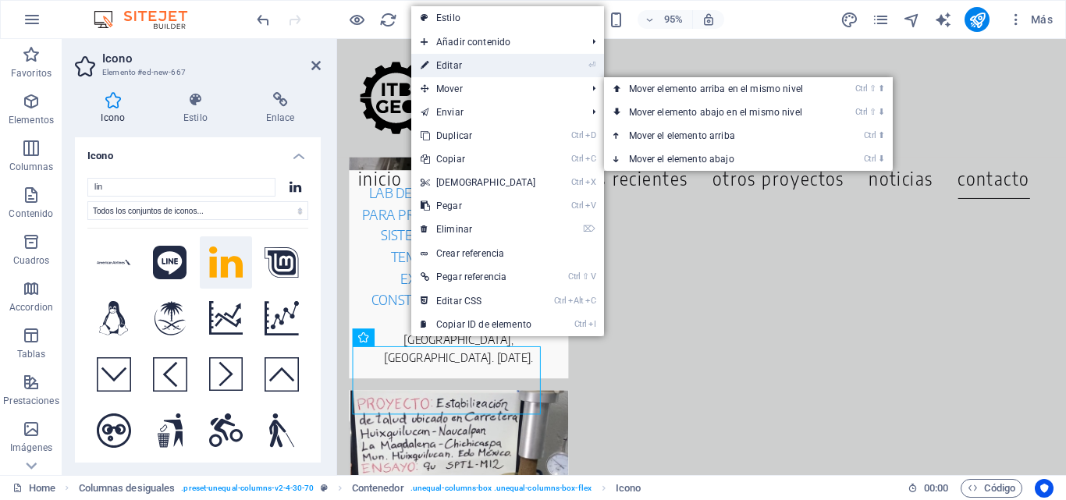
click at [460, 65] on link "⏎ Editar" at bounding box center [478, 65] width 134 height 23
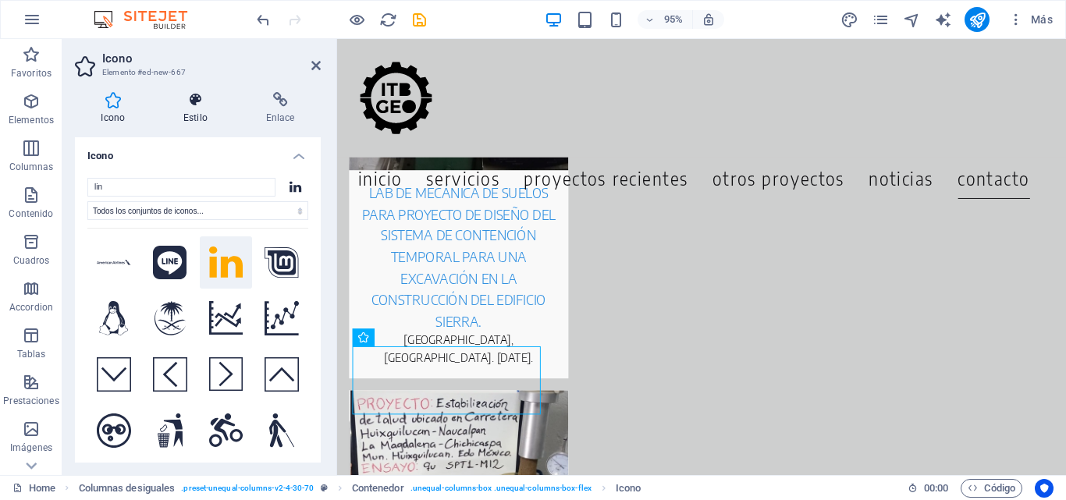
click at [207, 99] on icon at bounding box center [196, 100] width 77 height 16
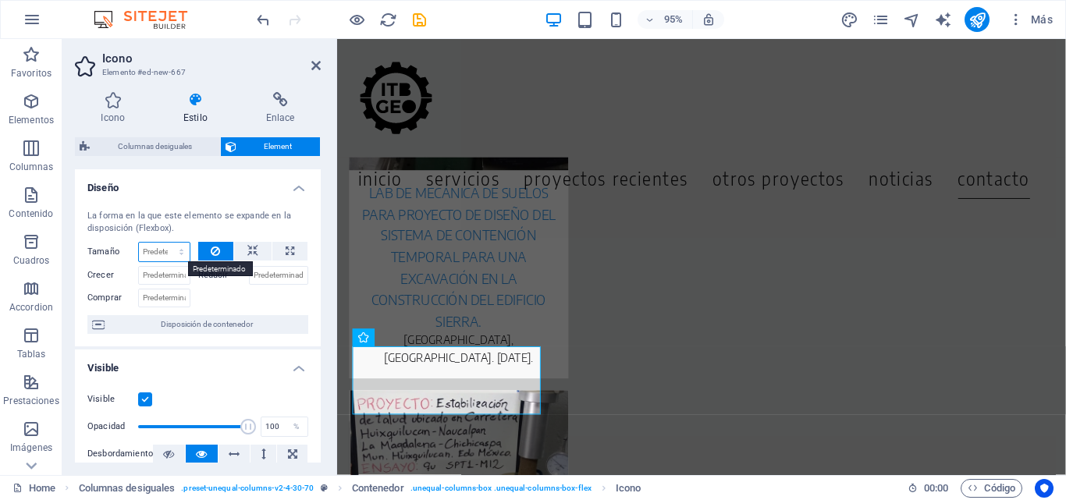
click at [173, 249] on select "Predeterminado automático px % 1/1 1/2 1/3 1/4 1/5 1/6 1/7 1/8 1/9 1/10" at bounding box center [164, 252] width 51 height 19
select select "1/1"
click at [165, 243] on select "Predeterminado automático px % 1/1 1/2 1/3 1/4 1/5 1/6 1/7 1/8 1/9 1/10" at bounding box center [164, 252] width 51 height 19
type input "100"
click at [168, 254] on select "Predeterminado automático px % 1/1 1/2 1/3 1/4 1/5 1/6 1/7 1/8 1/9 1/10" at bounding box center [179, 252] width 22 height 19
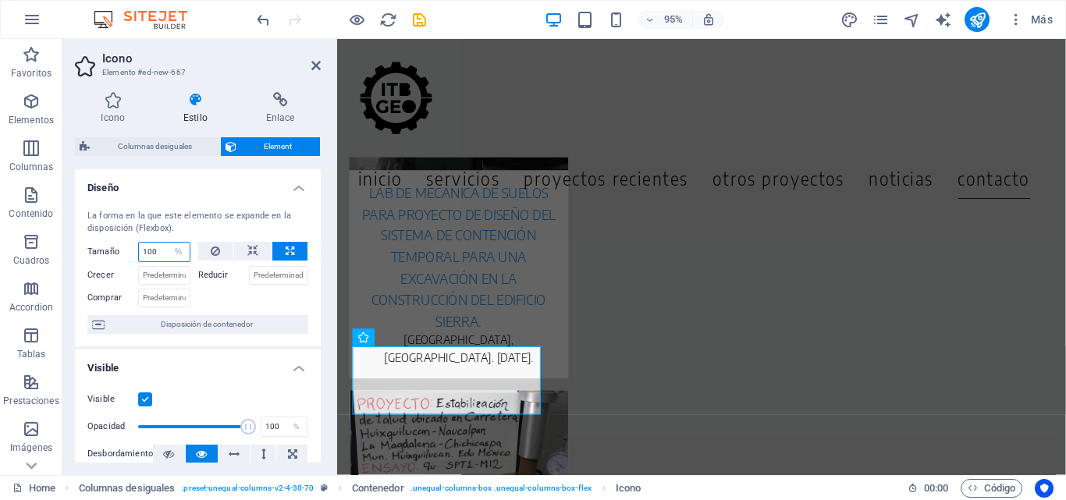
select select "1/10"
click at [168, 243] on select "Predeterminado automático px % 1/1 1/2 1/3 1/4 1/5 1/6 1/7 1/8 1/9 1/10" at bounding box center [179, 252] width 22 height 19
type input "10"
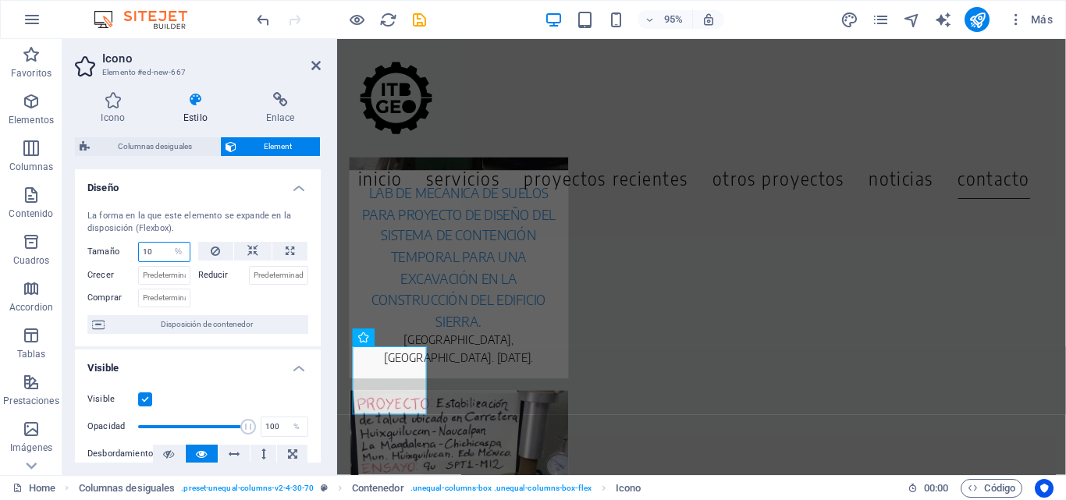
click at [156, 254] on input "10" at bounding box center [164, 252] width 51 height 19
drag, startPoint x: 157, startPoint y: 252, endPoint x: 105, endPoint y: 252, distance: 52.3
click at [105, 252] on div "Tamaño 10 Predeterminado automático px % 1/1 1/2 1/3 1/4 1/5 1/6 1/7 1/8 1/9 1/…" at bounding box center [138, 252] width 103 height 20
click at [176, 247] on select "Predeterminado automático px % 1/1 1/2 1/3 1/4 1/5 1/6 1/7 1/8 1/9 1/10" at bounding box center [179, 252] width 22 height 19
select select "auto"
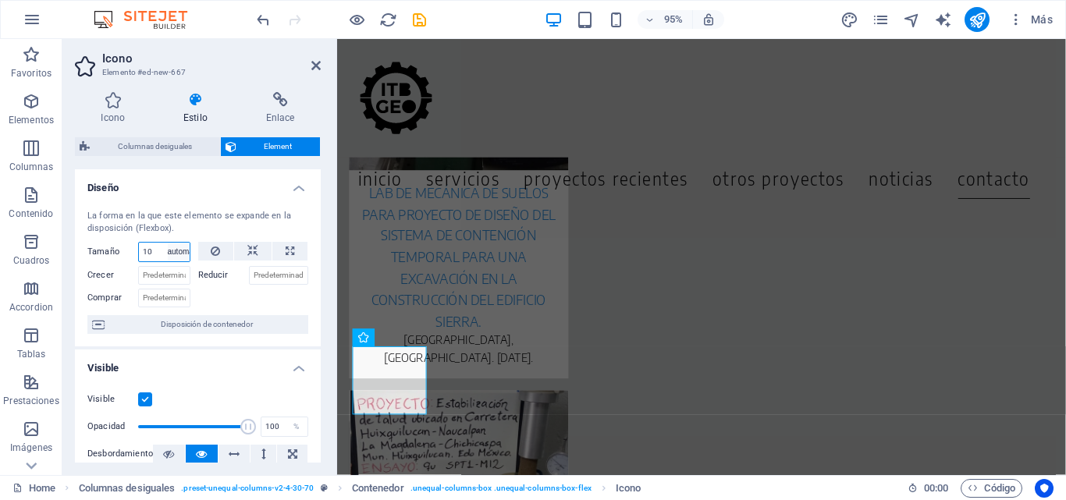
click at [168, 243] on select "Predeterminado automático px % 1/1 1/2 1/3 1/4 1/5 1/6 1/7 1/8 1/9 1/10" at bounding box center [179, 252] width 22 height 19
click at [164, 254] on select "Predeterminado automático px % 1/1 1/2 1/3 1/4 1/5 1/6 1/7 1/8 1/9 1/10" at bounding box center [164, 252] width 51 height 19
select select "%"
click at [165, 243] on select "Predeterminado automático px % 1/1 1/2 1/3 1/4 1/5 1/6 1/7 1/8 1/9 1/10" at bounding box center [164, 252] width 51 height 19
click at [158, 250] on input "50" at bounding box center [164, 252] width 51 height 19
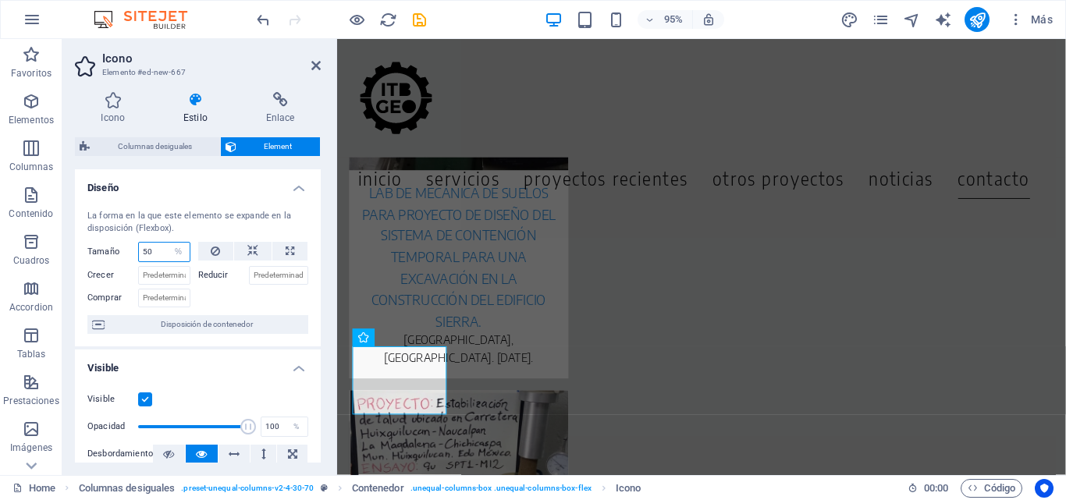
click at [149, 251] on input "50" at bounding box center [164, 252] width 51 height 19
drag, startPoint x: 147, startPoint y: 253, endPoint x: 111, endPoint y: 250, distance: 36.0
click at [111, 250] on div "Tamaño 50 Predeterminado automático px % 1/1 1/2 1/3 1/4 1/5 1/6 1/7 1/8 1/9 1/…" at bounding box center [138, 252] width 103 height 20
type input "20"
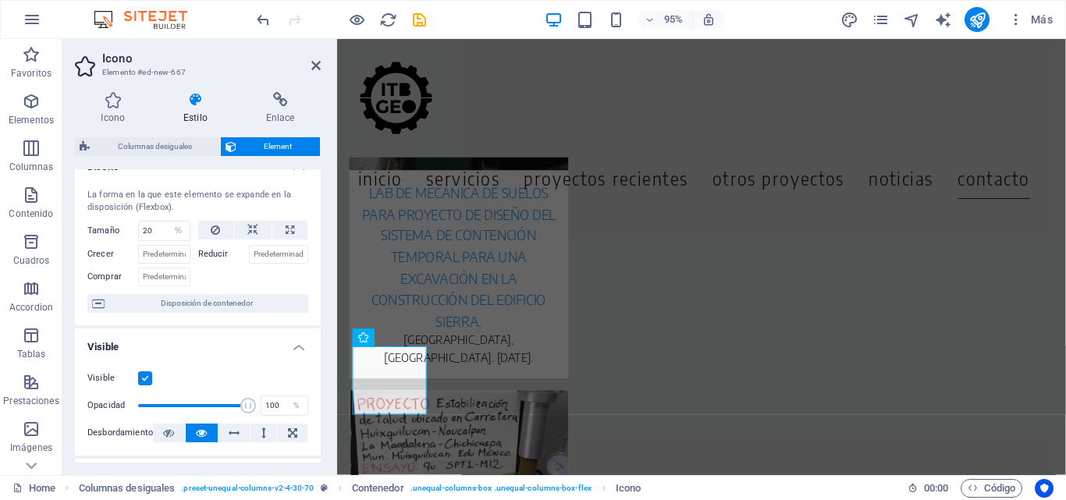
scroll to position [0, 0]
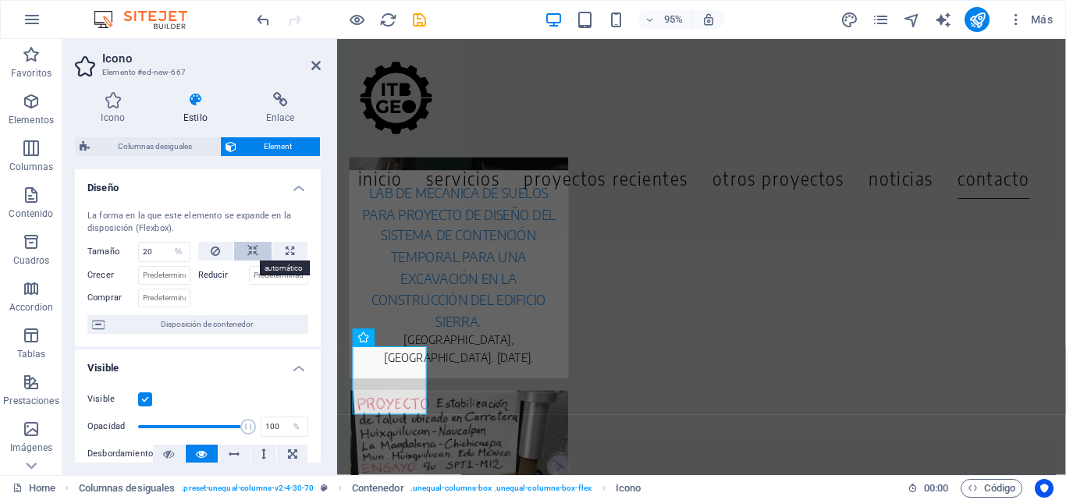
click at [248, 252] on icon at bounding box center [252, 251] width 11 height 19
click at [166, 256] on select "Predeterminado automático px % 1/1 1/2 1/3 1/4 1/5 1/6 1/7 1/8 1/9 1/10" at bounding box center [164, 252] width 51 height 19
select select "px"
click at [165, 243] on select "Predeterminado automático px % 1/1 1/2 1/3 1/4 1/5 1/6 1/7 1/8 1/9 1/10" at bounding box center [164, 252] width 51 height 19
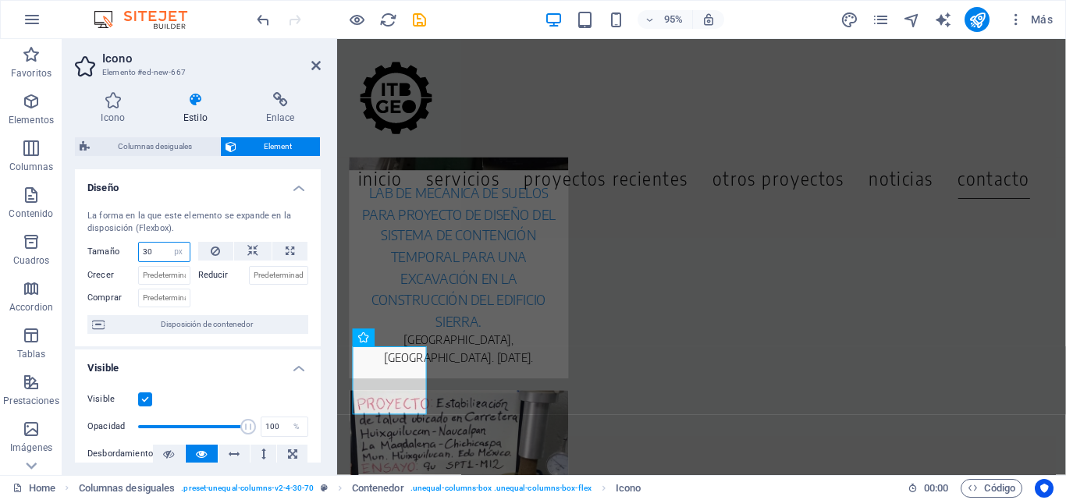
type input "30"
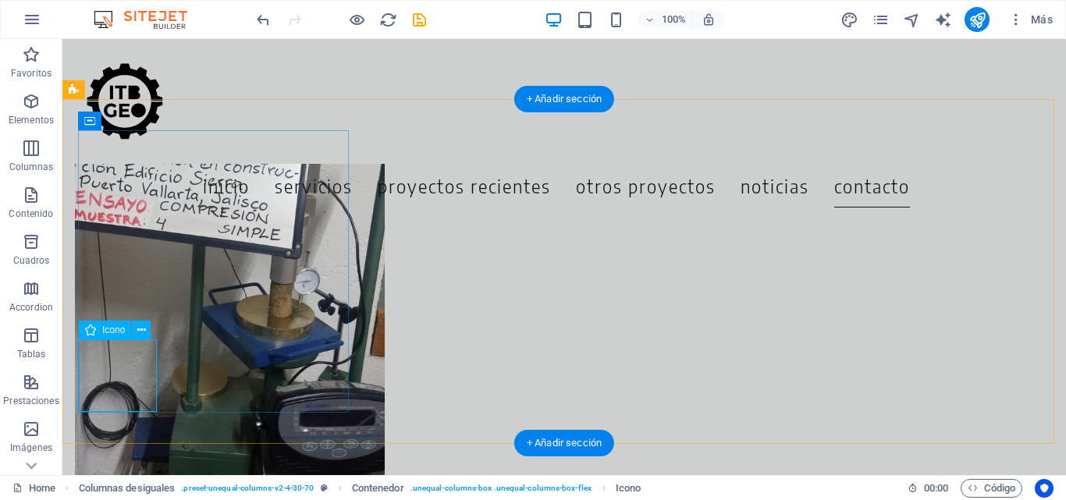
select select "px"
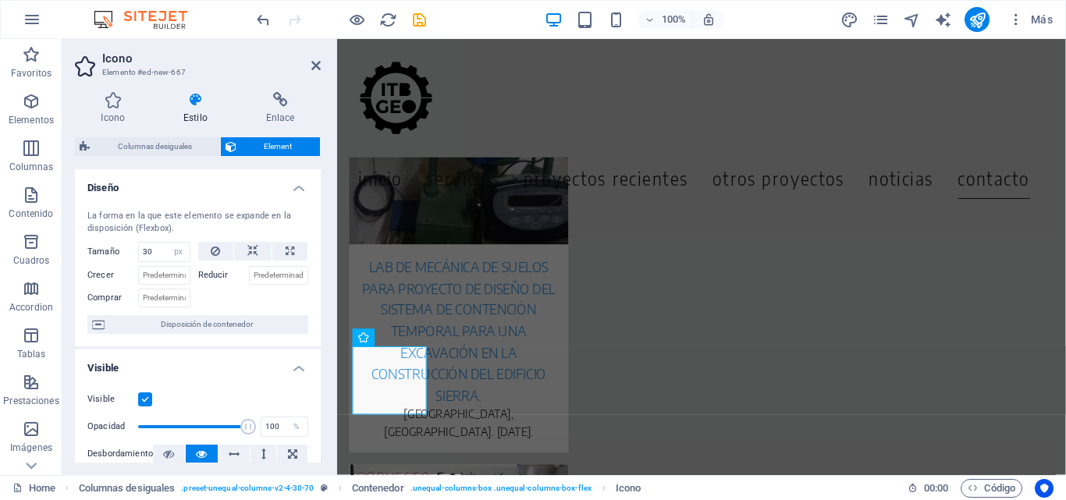
scroll to position [6885, 0]
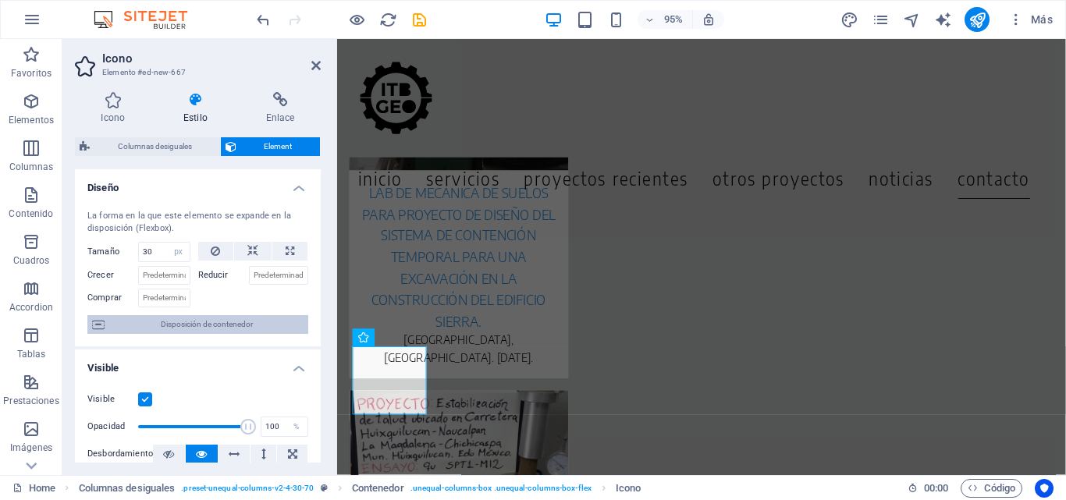
click at [206, 320] on span "Disposición de contenedor" at bounding box center [206, 324] width 194 height 19
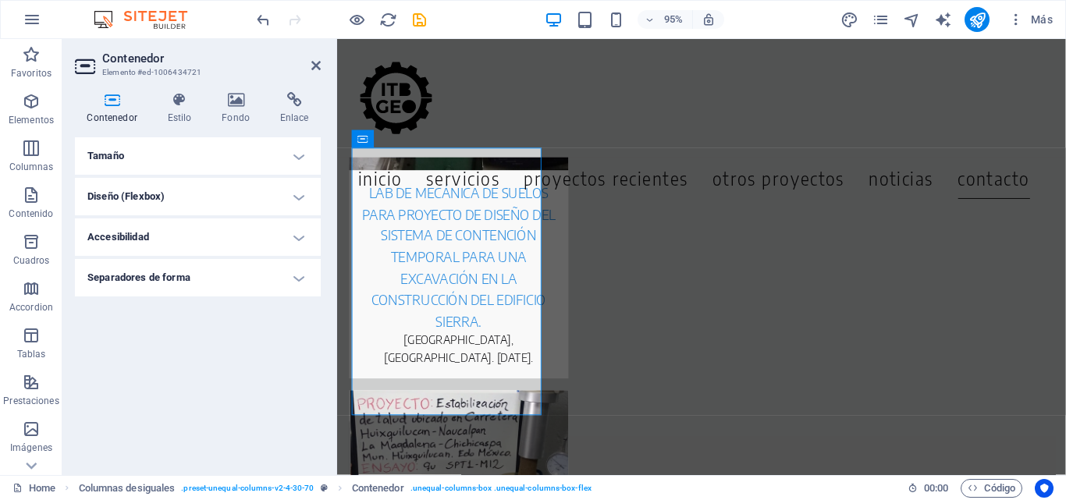
click at [130, 160] on h4 "Tamaño" at bounding box center [198, 155] width 246 height 37
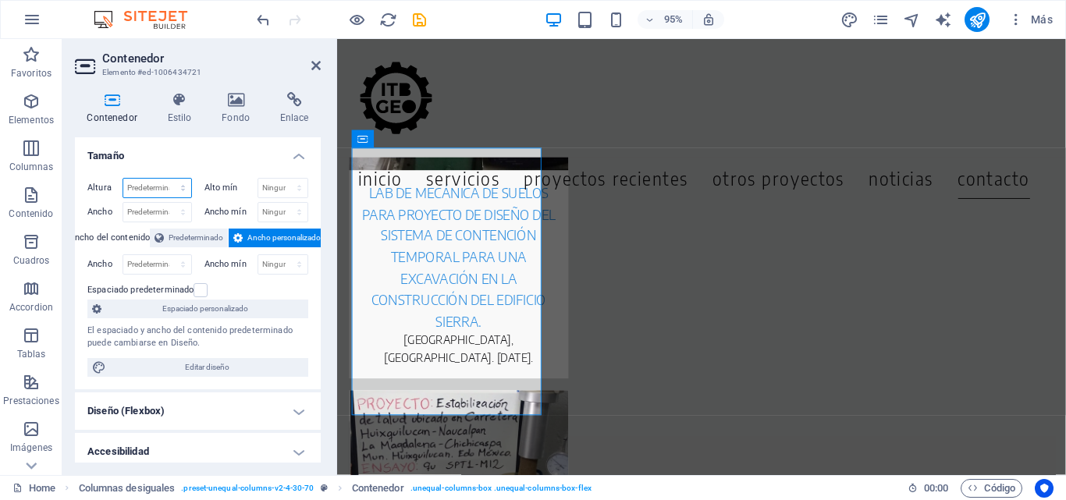
click at [162, 187] on select "Predeterminado px rem % vh vw" at bounding box center [157, 188] width 68 height 19
select select "px"
click at [167, 179] on select "Predeterminado px rem % vh vw" at bounding box center [157, 188] width 68 height 19
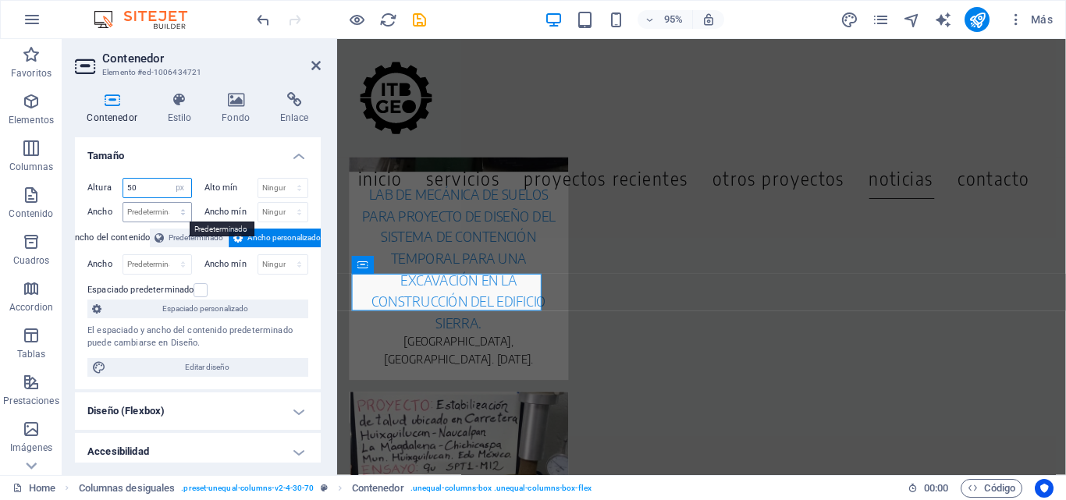
scroll to position [6752, 0]
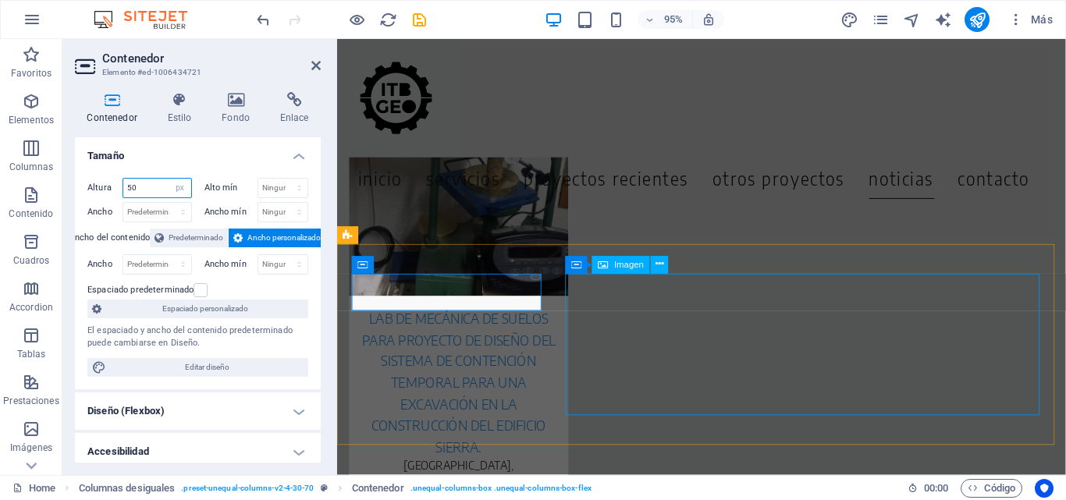
type input "50"
click at [165, 189] on input "50" at bounding box center [157, 188] width 68 height 19
click at [187, 184] on select "Predeterminado px rem % vh vw" at bounding box center [180, 188] width 22 height 19
select select "default"
click at [169, 179] on select "Predeterminado px rem % vh vw" at bounding box center [180, 188] width 22 height 19
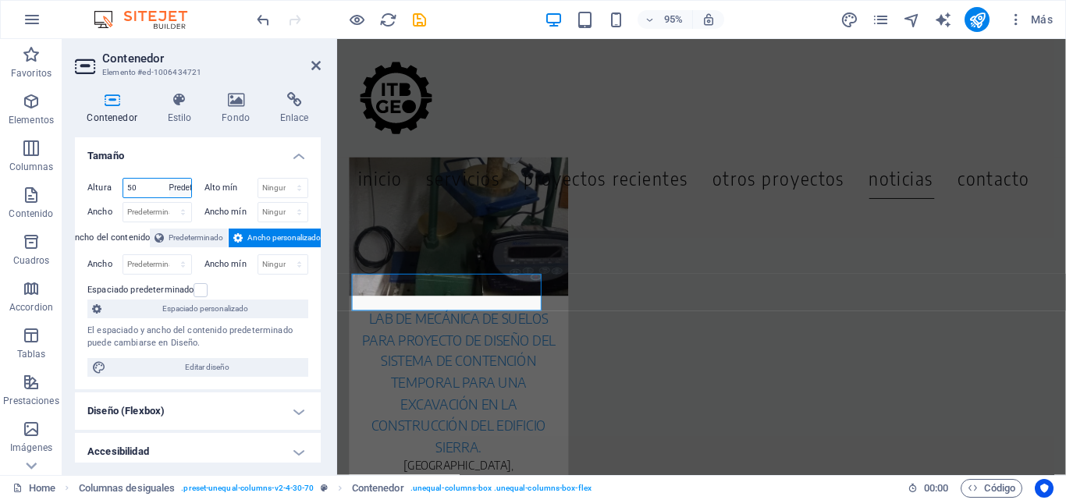
select select "DISABLED_OPTION_VALUE"
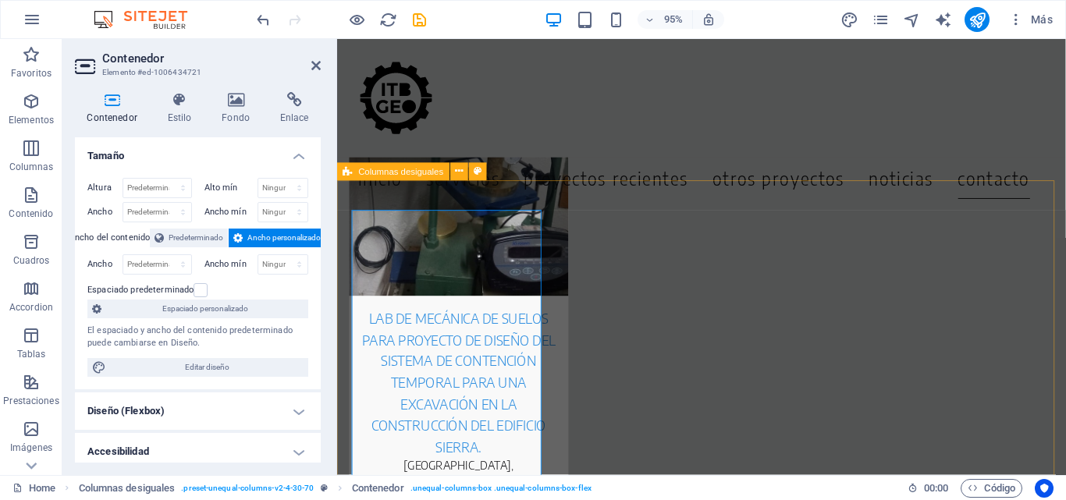
scroll to position [6885, 0]
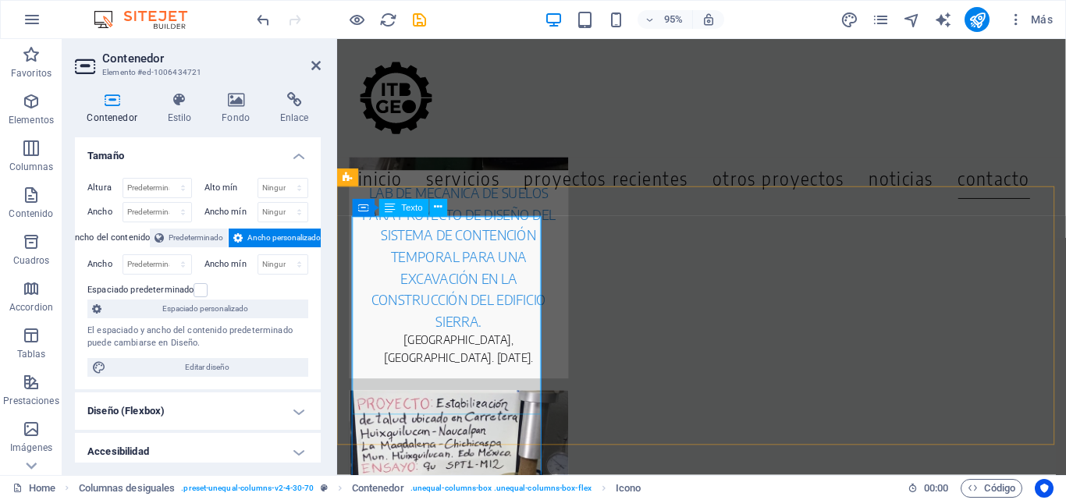
scroll to position [6813, 0]
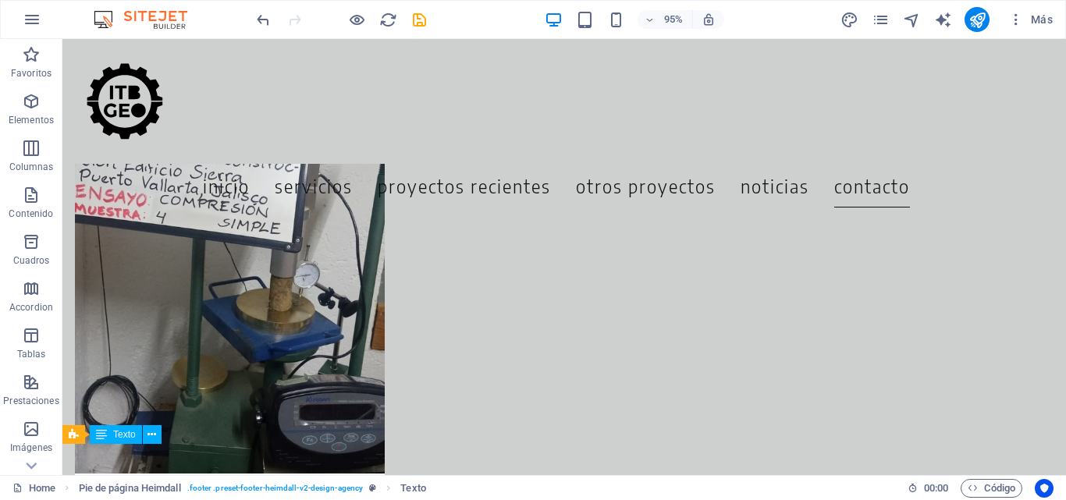
scroll to position [6734, 0]
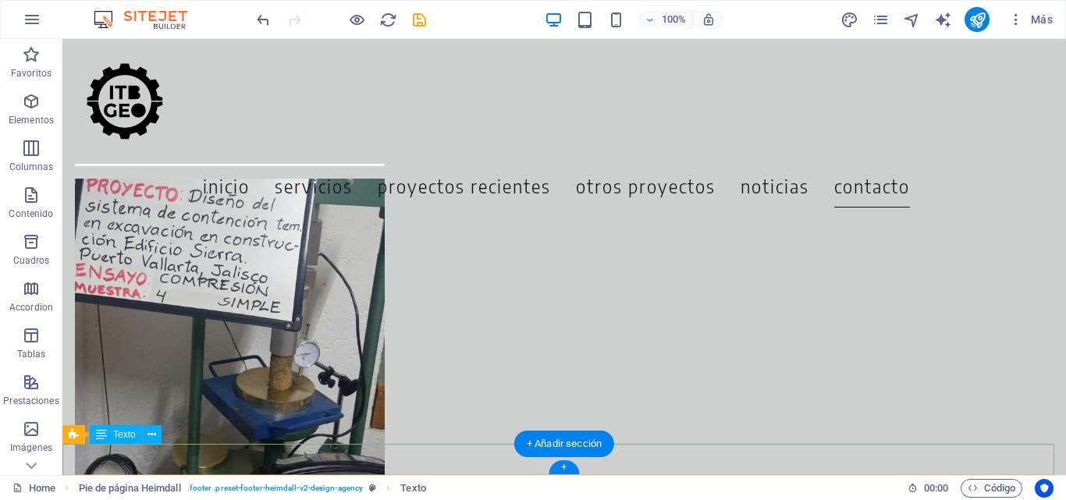
click at [562, 464] on div "+" at bounding box center [564, 468] width 30 height 14
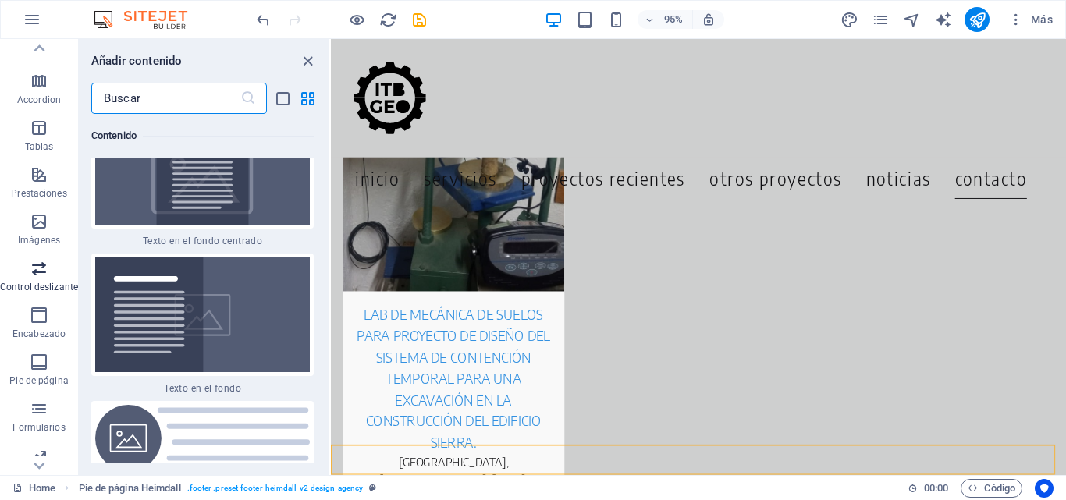
scroll to position [234, 0]
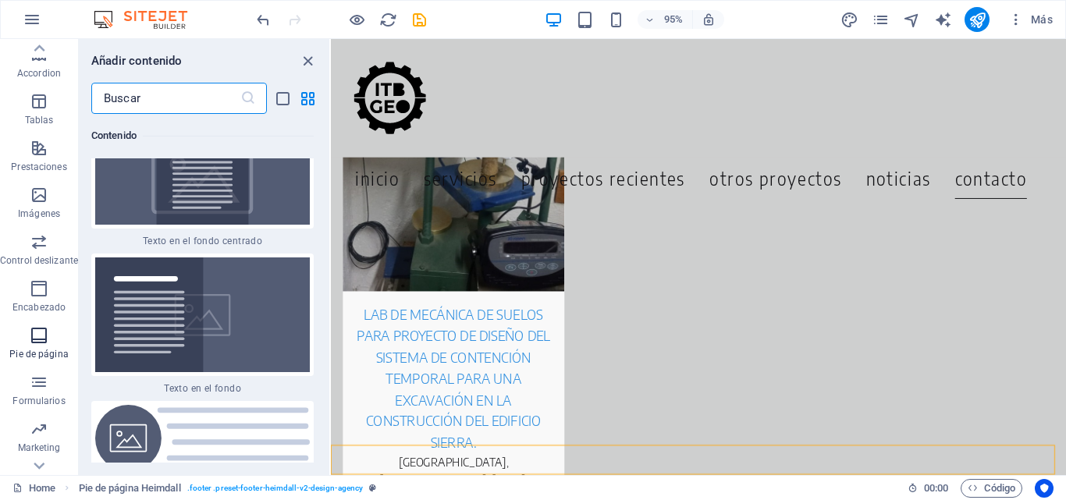
click at [39, 336] on icon "button" at bounding box center [39, 335] width 19 height 19
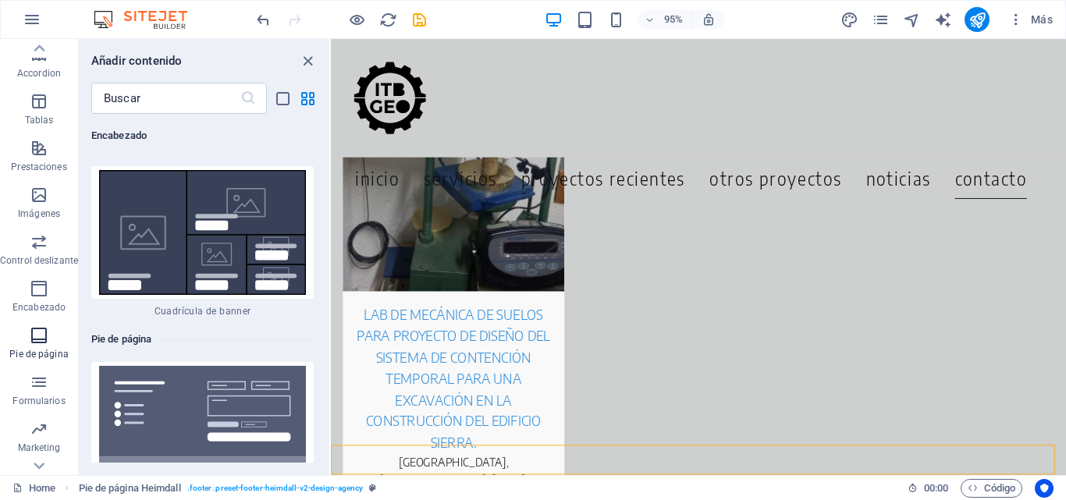
scroll to position [20833, 0]
click at [44, 330] on icon "button" at bounding box center [39, 335] width 19 height 19
click at [41, 339] on icon "button" at bounding box center [39, 335] width 19 height 19
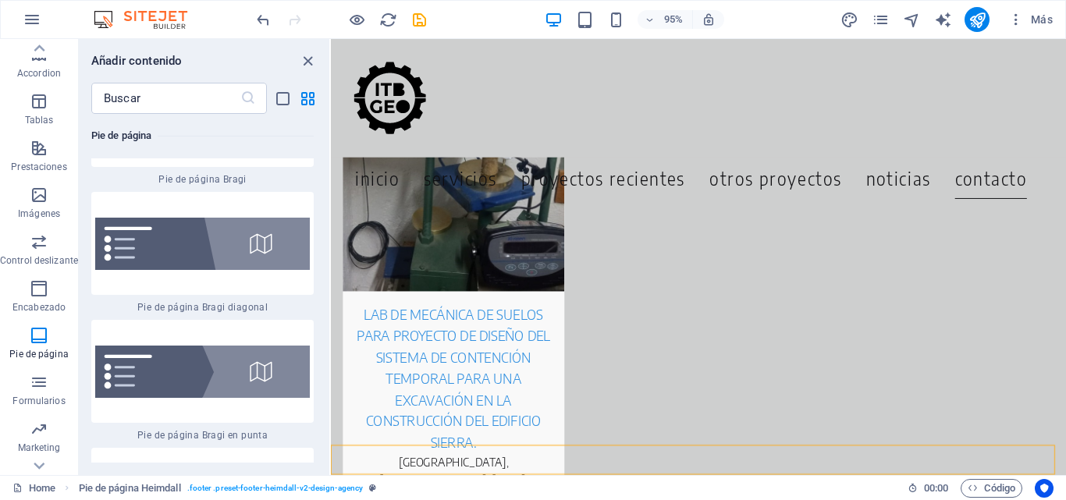
scroll to position [22082, 0]
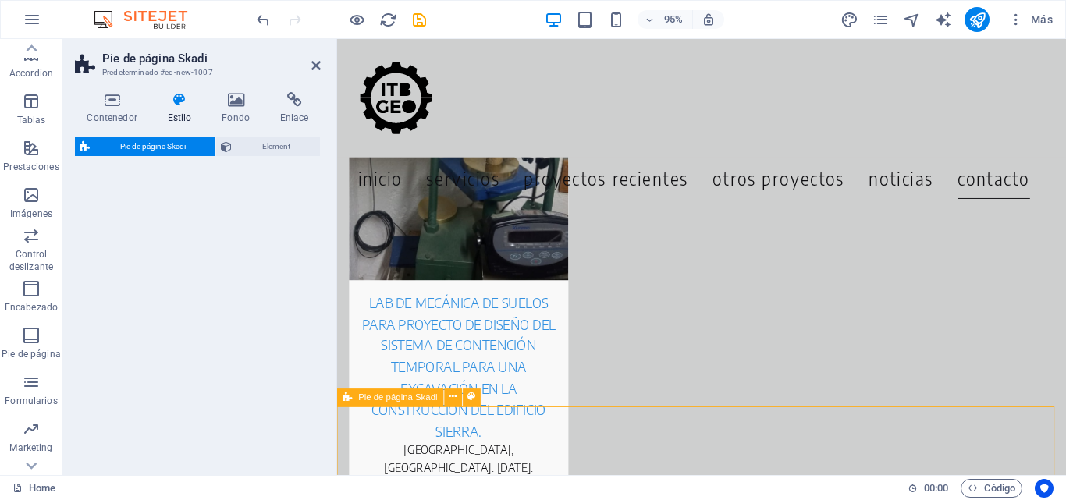
select select "rem"
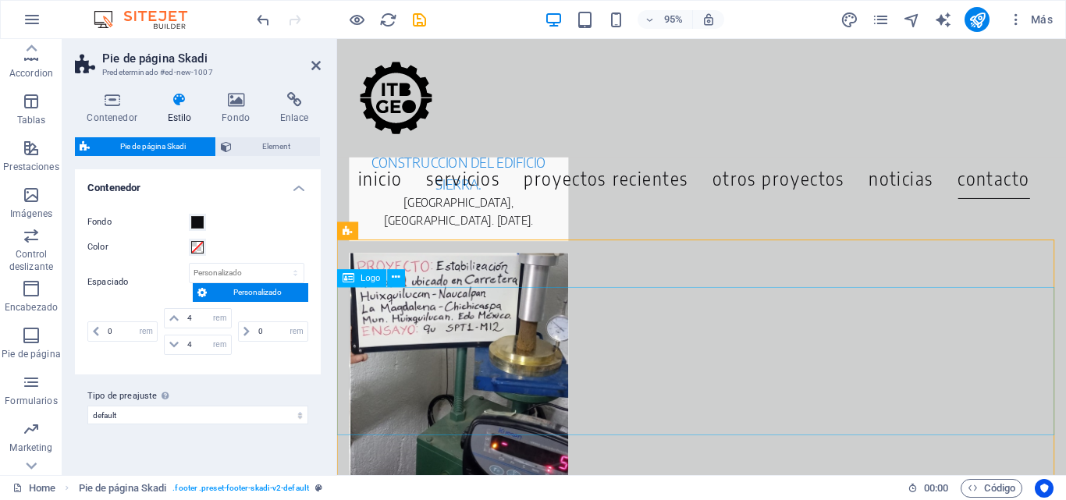
scroll to position [7107, 0]
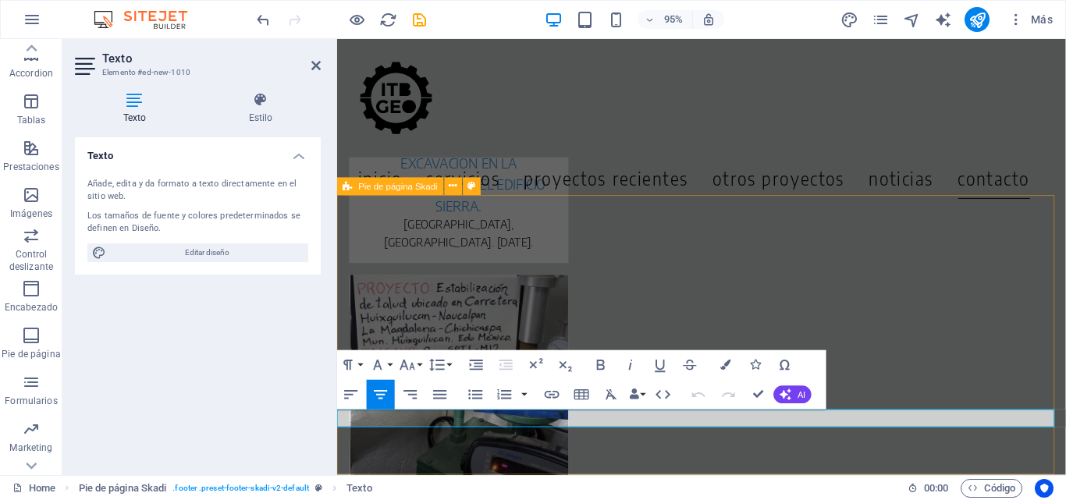
scroll to position [7107, 0]
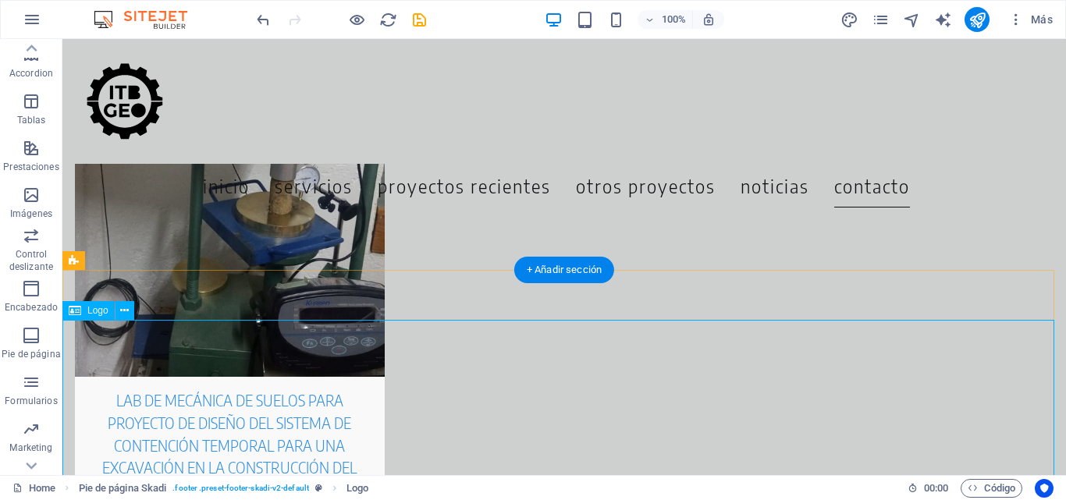
scroll to position [6988, 0]
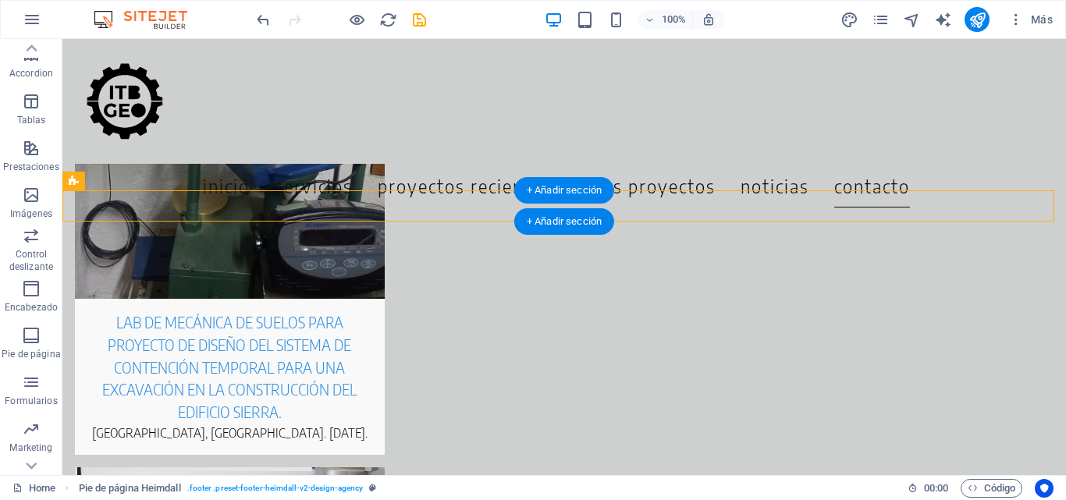
click at [612, 215] on div "+ Añadir sección" at bounding box center [564, 221] width 100 height 27
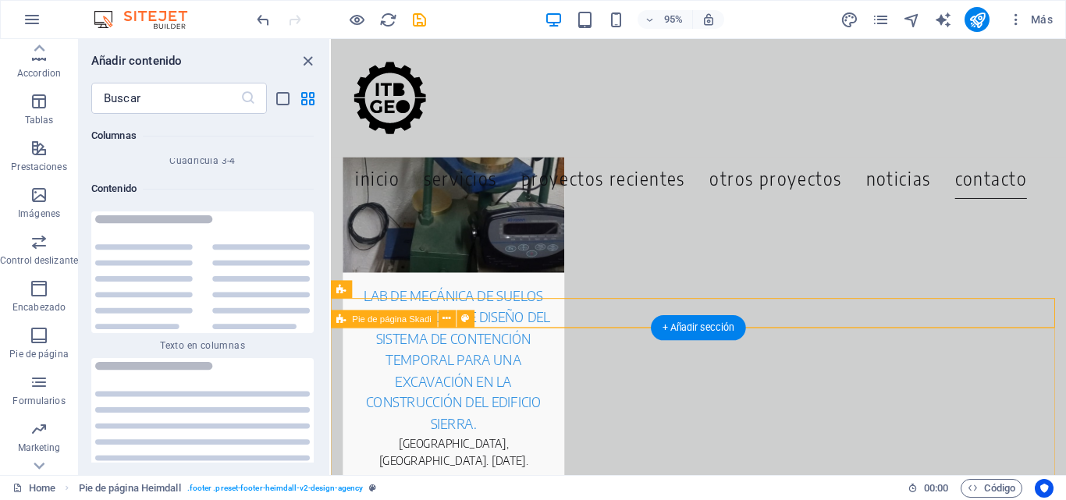
scroll to position [7022, 0]
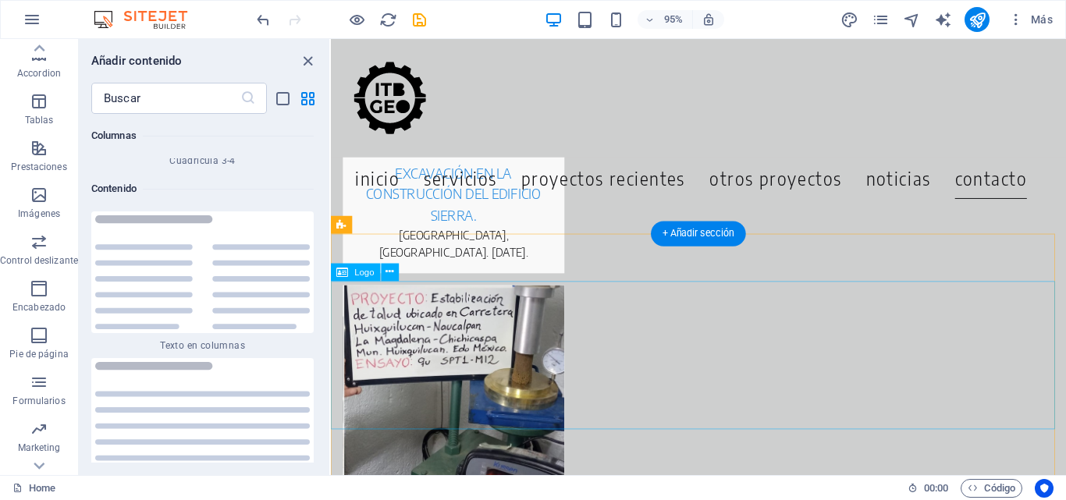
scroll to position [6991, 0]
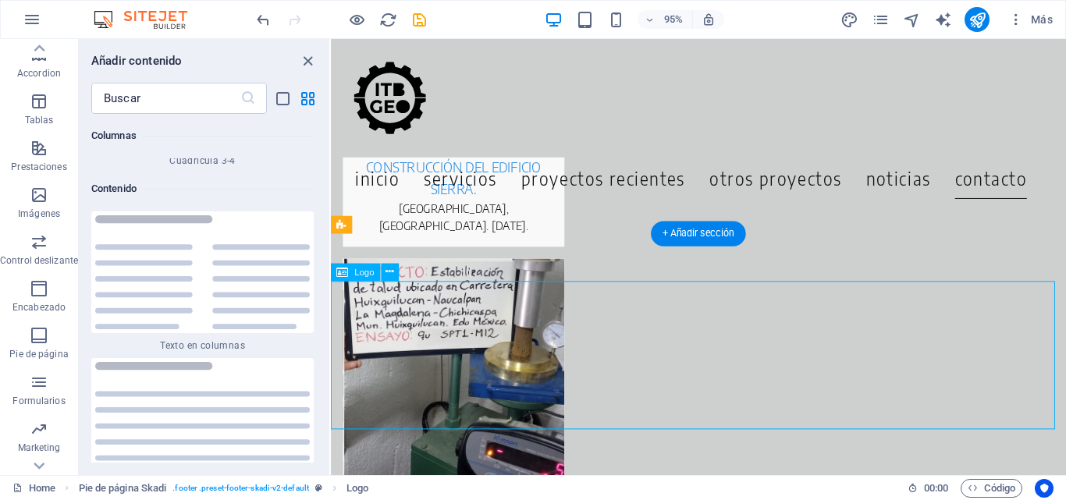
select select "px"
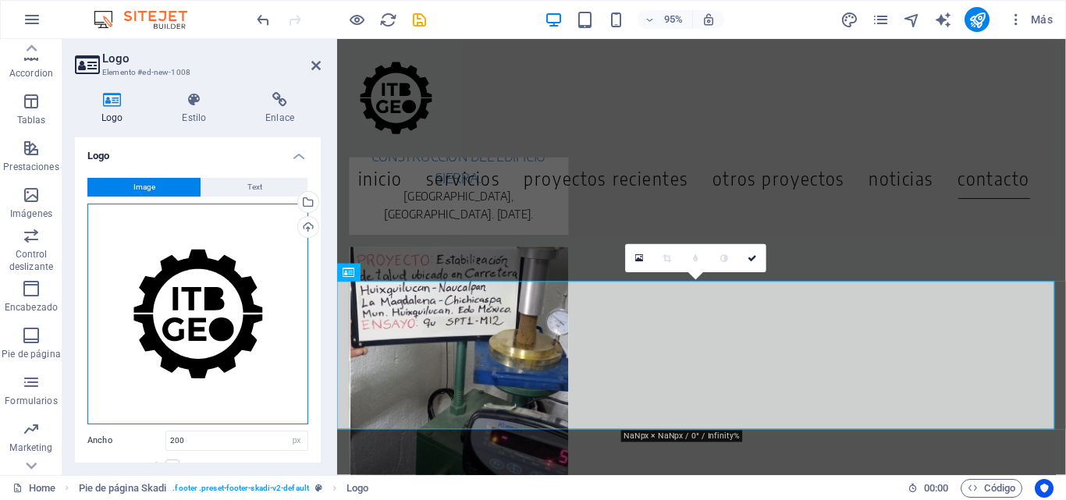
click at [204, 320] on div "Arrastra archivos aquí, haz clic para escoger archivos o selecciona archivos de…" at bounding box center [197, 314] width 221 height 221
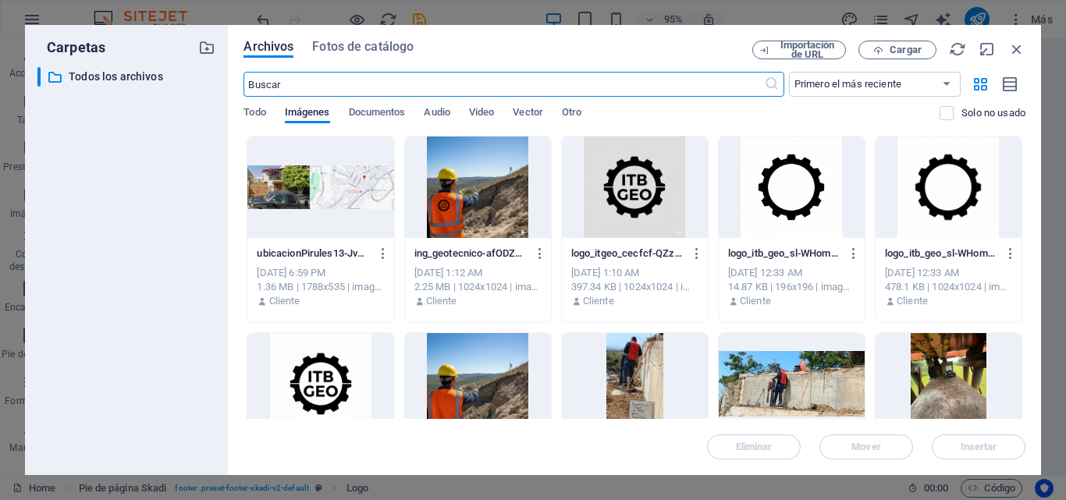
scroll to position [6745, 0]
drag, startPoint x: 1016, startPoint y: 54, endPoint x: 714, endPoint y: 15, distance: 305.4
click at [1016, 54] on icon "button" at bounding box center [1017, 49] width 17 height 17
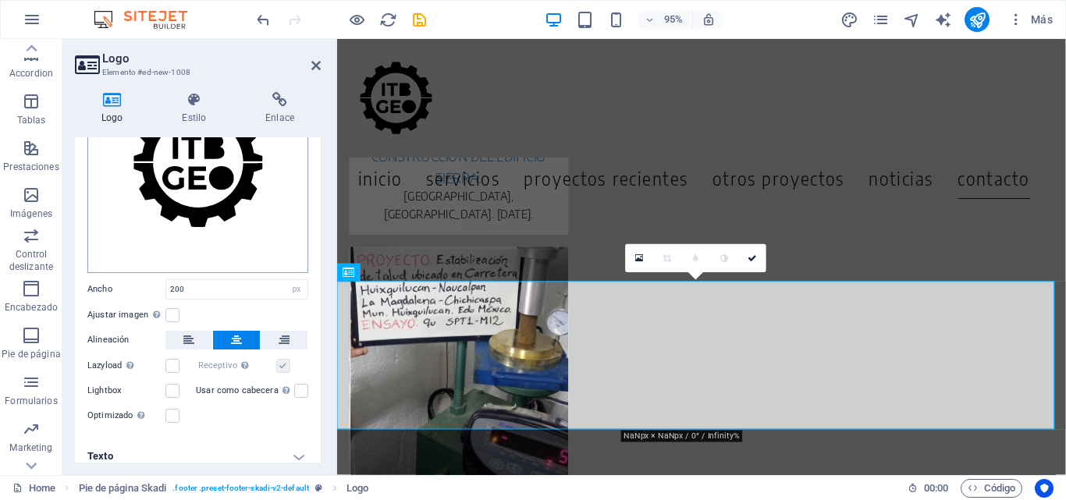
scroll to position [156, 0]
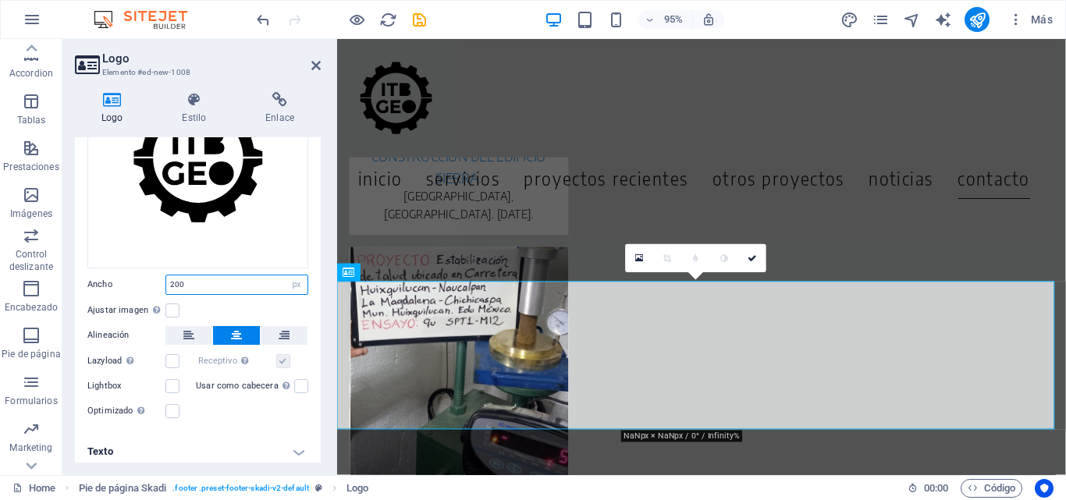
click at [176, 286] on input "200" at bounding box center [236, 285] width 141 height 19
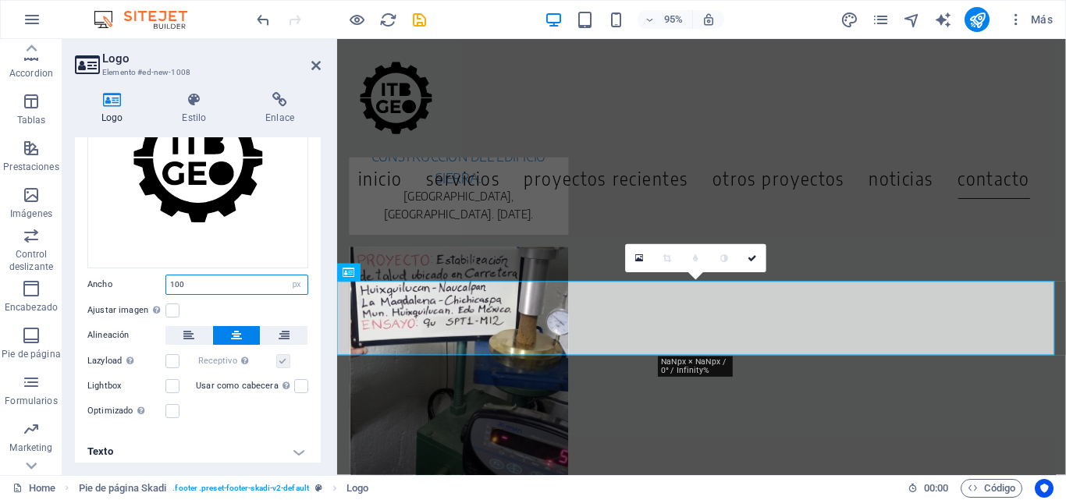
click at [182, 283] on input "100" at bounding box center [236, 285] width 141 height 19
drag, startPoint x: 179, startPoint y: 283, endPoint x: 165, endPoint y: 283, distance: 13.3
click at [165, 283] on div "100 Predeterminado automático px rem % em vh vw" at bounding box center [236, 285] width 143 height 20
type input "80"
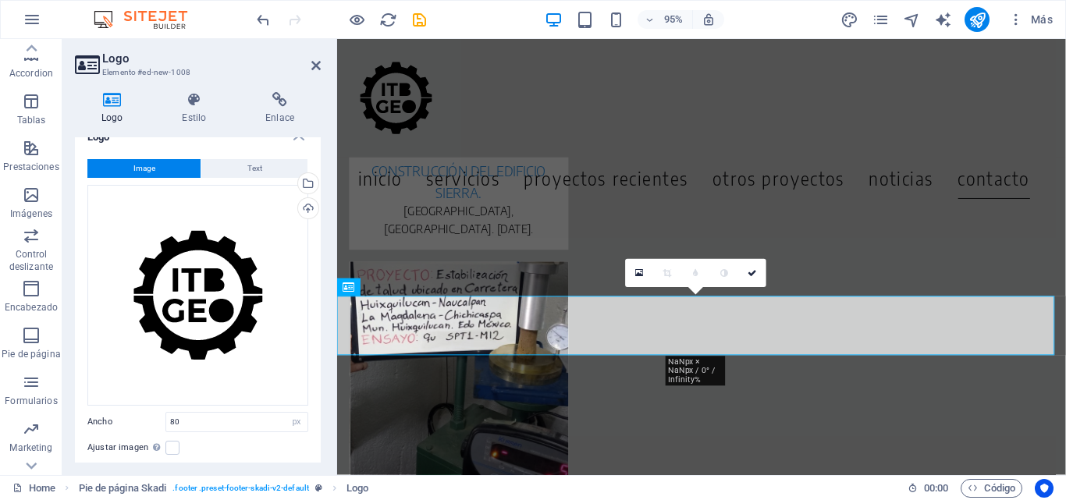
scroll to position [5, 0]
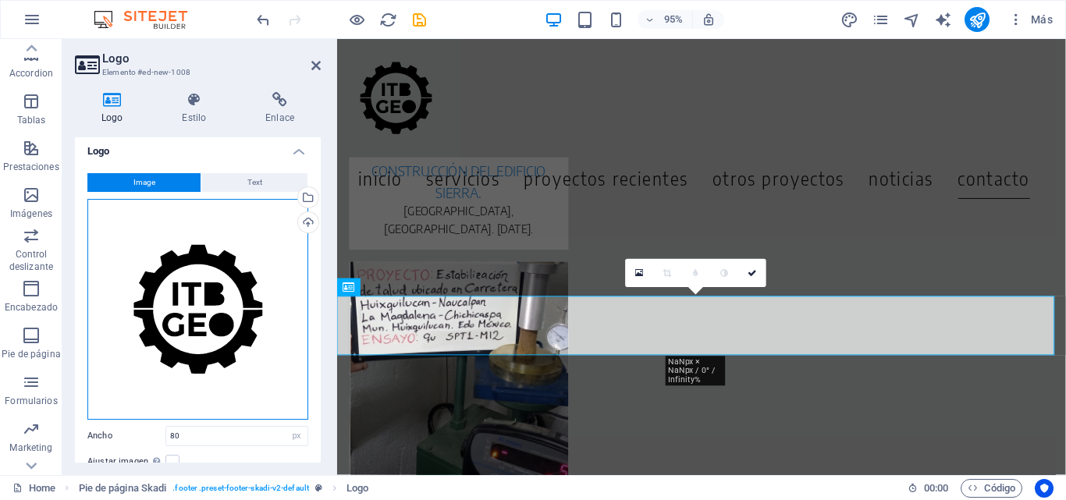
click at [193, 283] on div "Arrastra archivos aquí, haz clic para escoger archivos o selecciona archivos de…" at bounding box center [197, 309] width 221 height 221
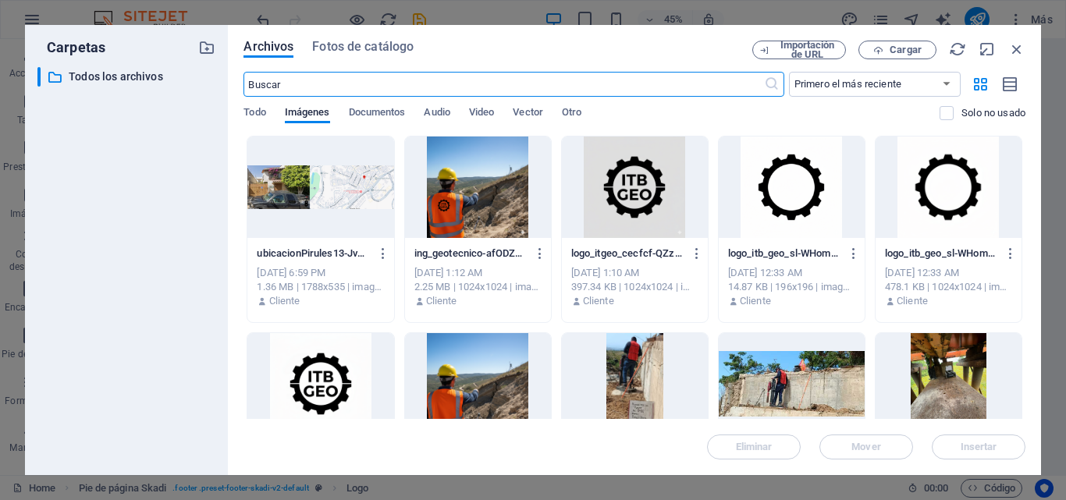
scroll to position [6651, 0]
click at [927, 48] on span "Cargar" at bounding box center [898, 50] width 64 height 10
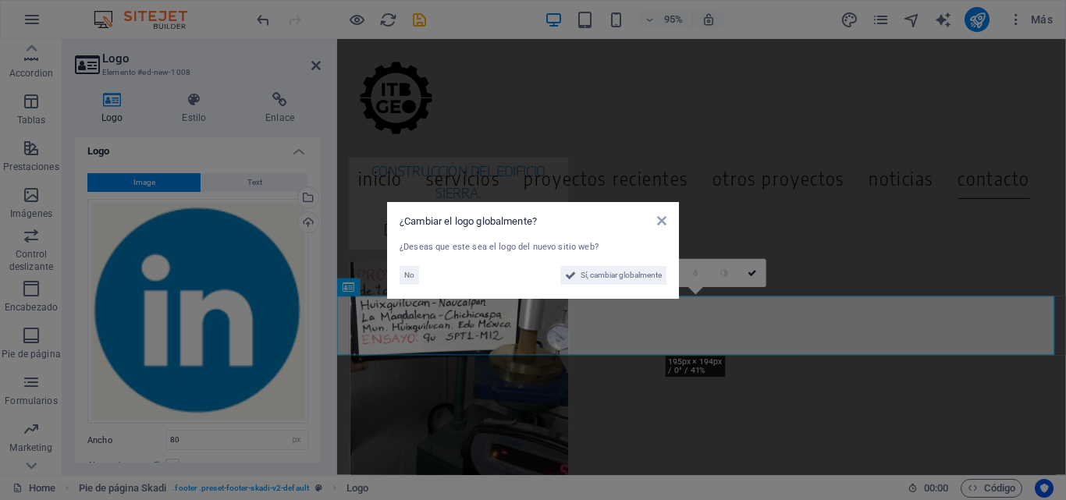
scroll to position [7020, 0]
drag, startPoint x: 414, startPoint y: 277, endPoint x: 87, endPoint y: 248, distance: 327.6
click at [414, 277] on span "No" at bounding box center [409, 275] width 10 height 19
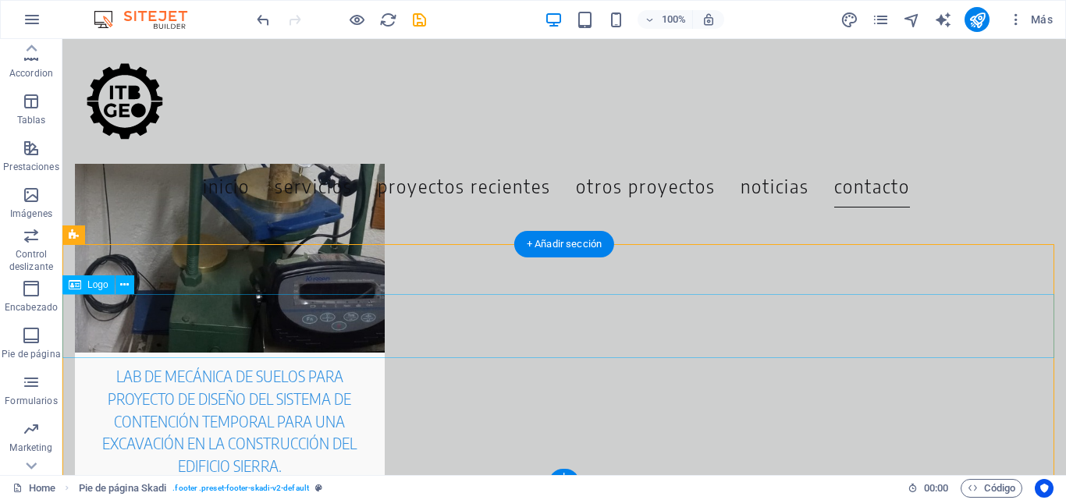
select select "px"
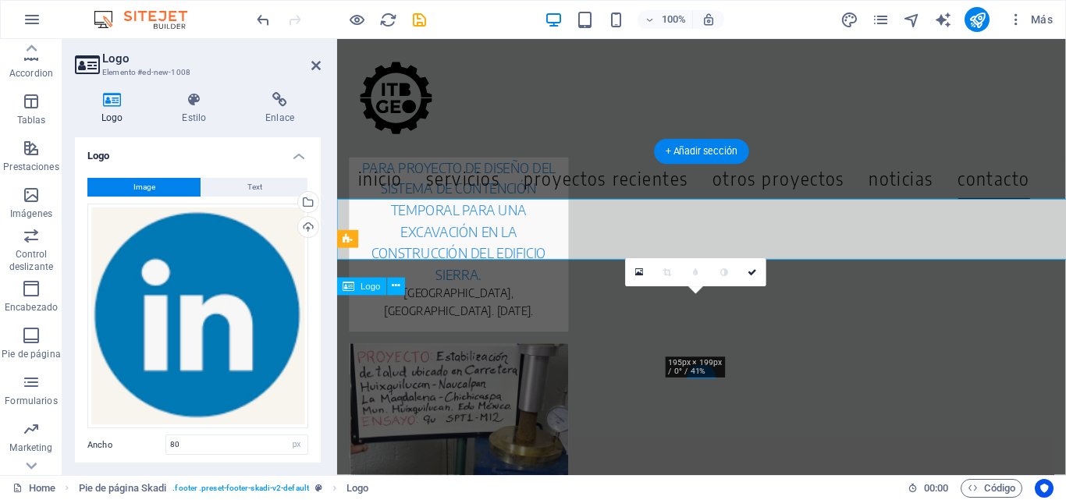
scroll to position [7020, 0]
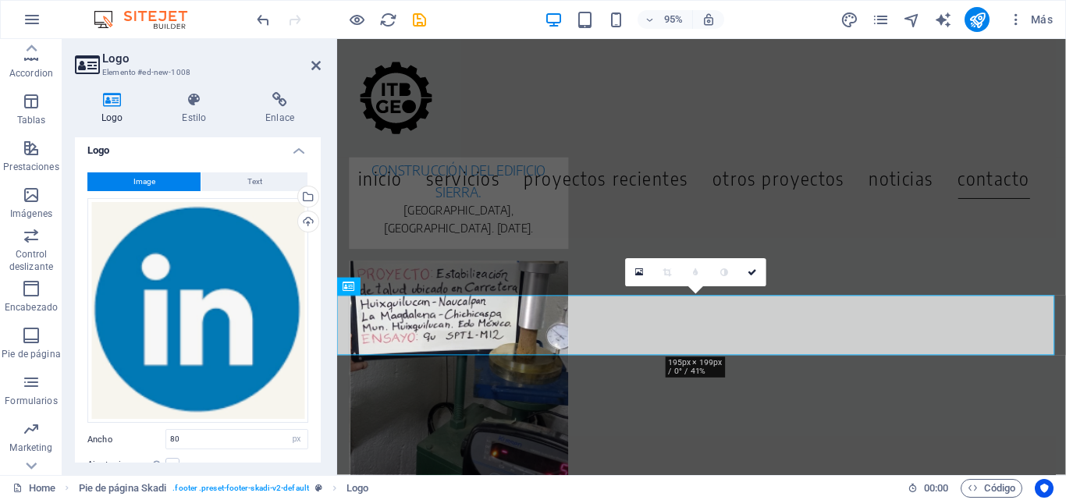
scroll to position [0, 0]
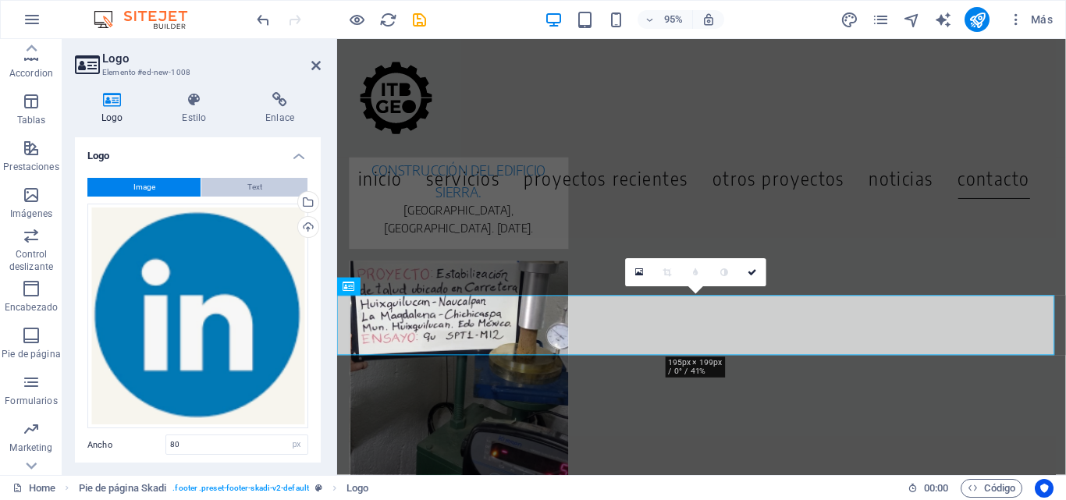
click at [254, 184] on span "Text" at bounding box center [254, 187] width 15 height 19
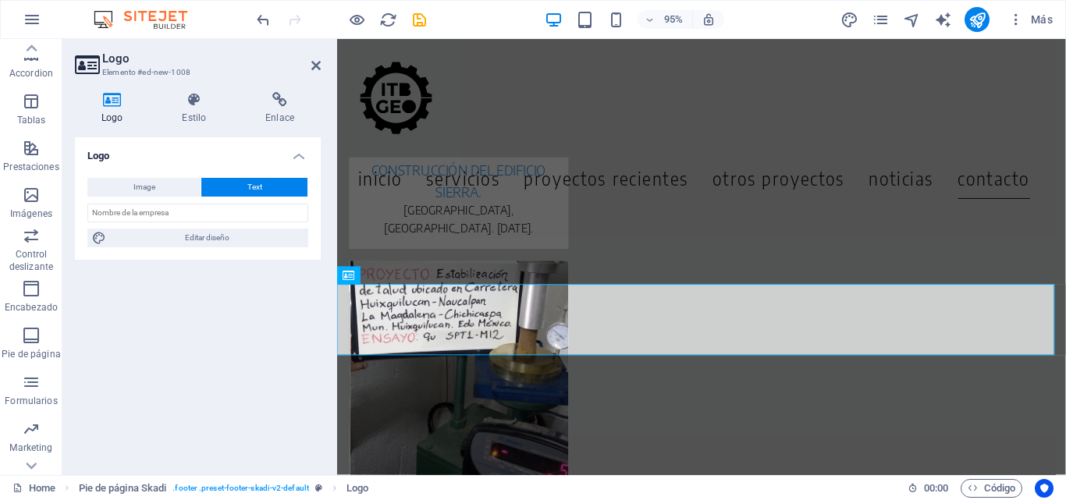
scroll to position [7032, 0]
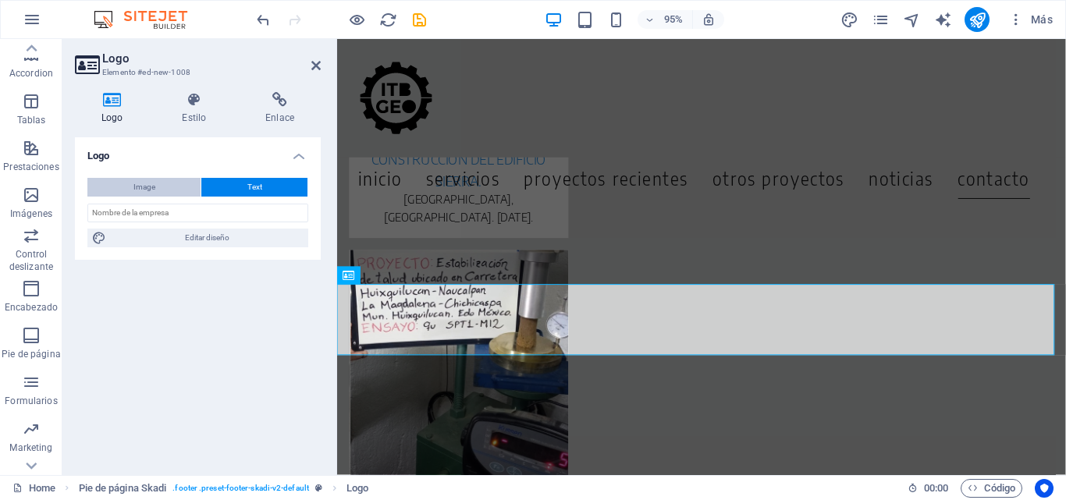
click at [169, 189] on button "Image" at bounding box center [143, 187] width 113 height 19
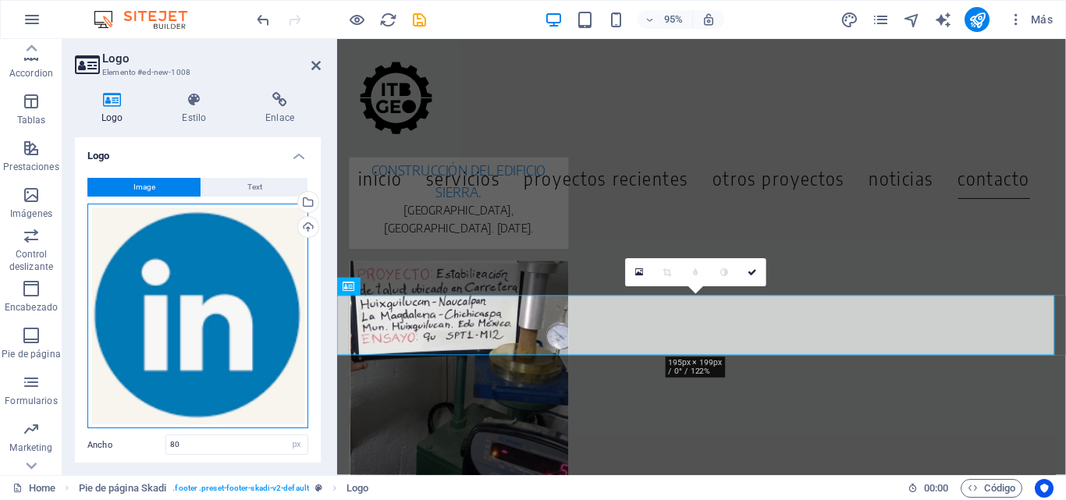
click at [184, 276] on div "Arrastra archivos aquí, haz clic para escoger archivos o selecciona archivos de…" at bounding box center [197, 317] width 221 height 226
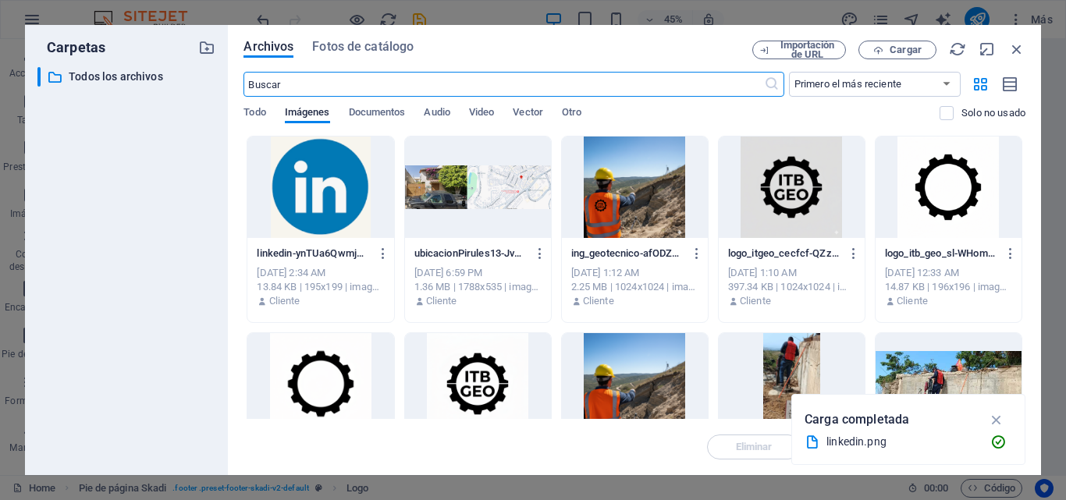
scroll to position [6653, 0]
click at [1012, 46] on icon "button" at bounding box center [1017, 49] width 17 height 17
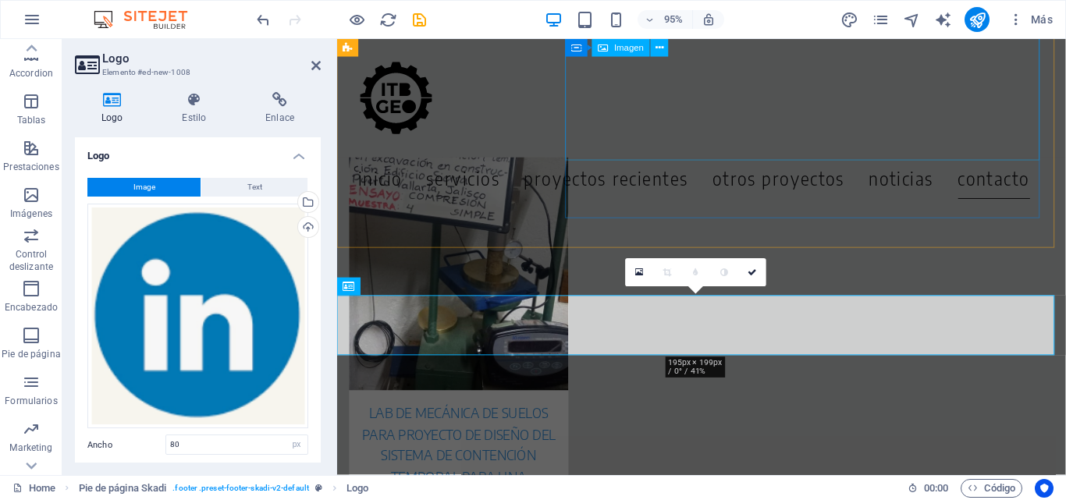
scroll to position [7020, 0]
